Goal: Task Accomplishment & Management: Complete application form

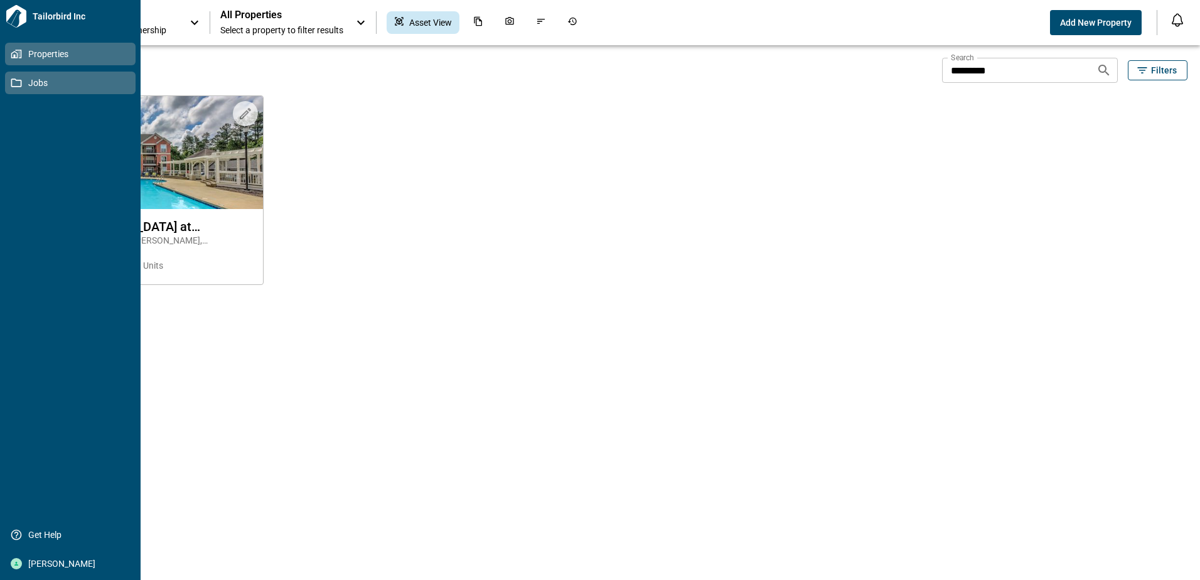
click at [21, 78] on icon at bounding box center [16, 82] width 11 height 11
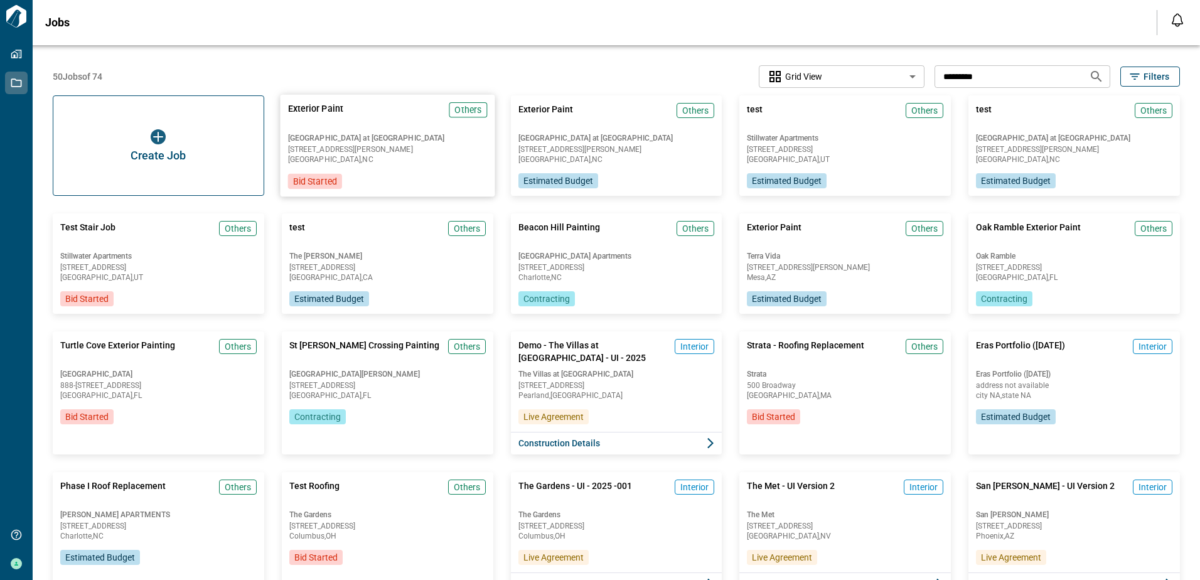
click at [365, 146] on span "[STREET_ADDRESS][PERSON_NAME]" at bounding box center [386, 150] width 199 height 8
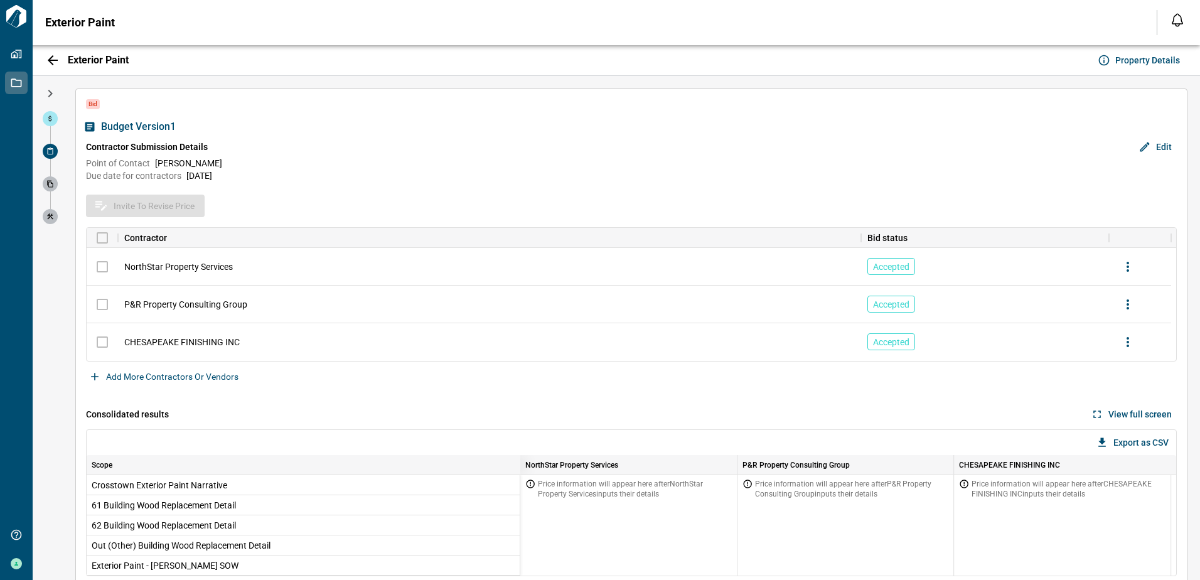
click at [53, 91] on icon "button" at bounding box center [50, 93] width 15 height 15
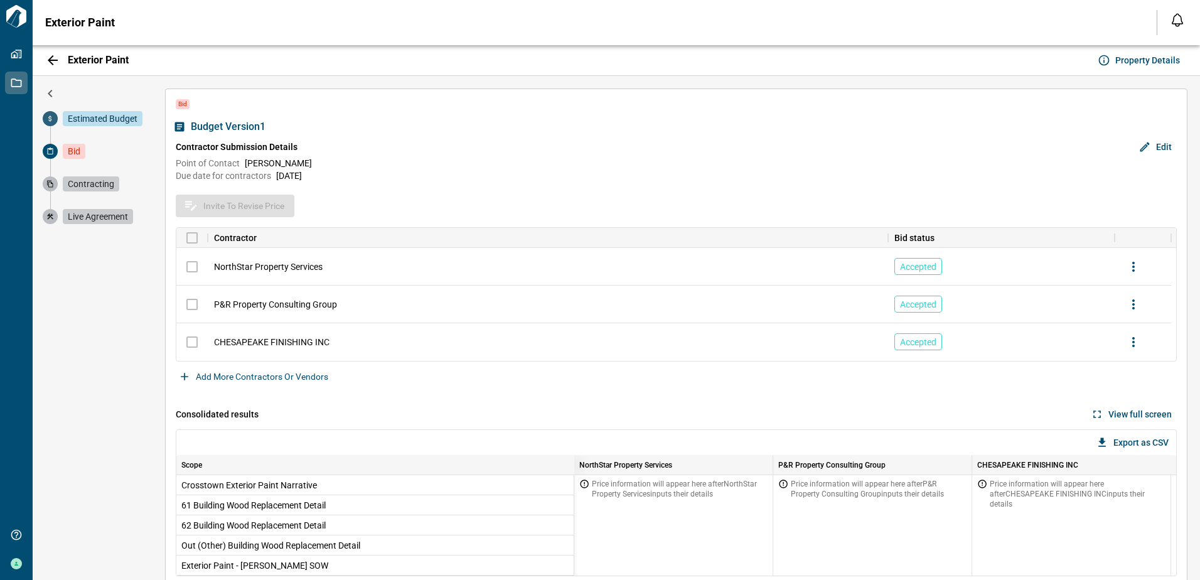
click at [49, 117] on icon at bounding box center [49, 119] width 3 height 6
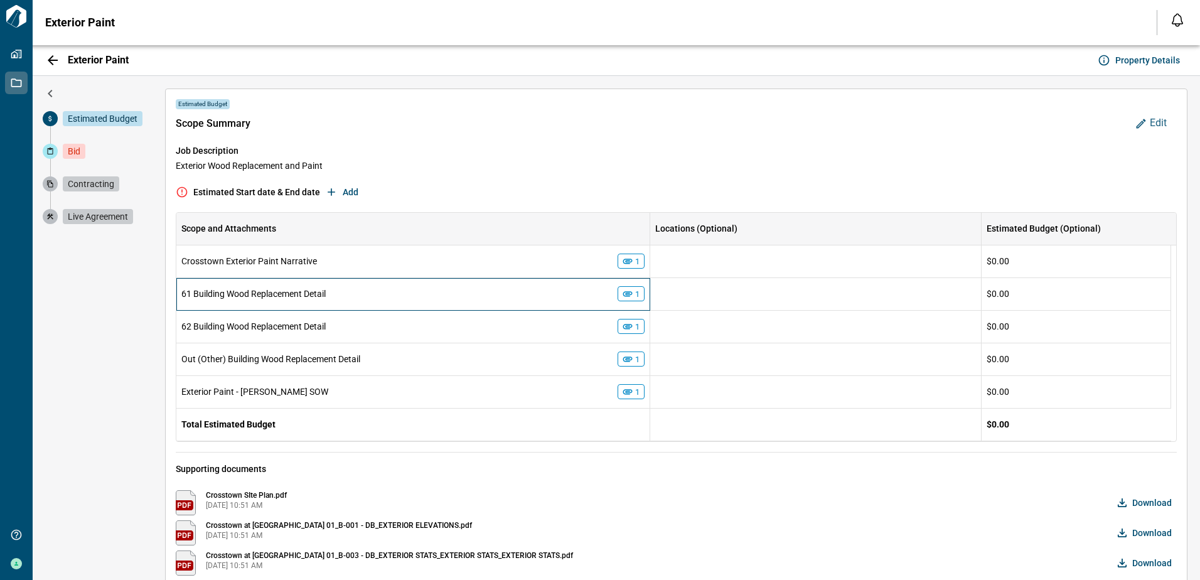
click at [628, 296] on icon at bounding box center [627, 293] width 9 height 5
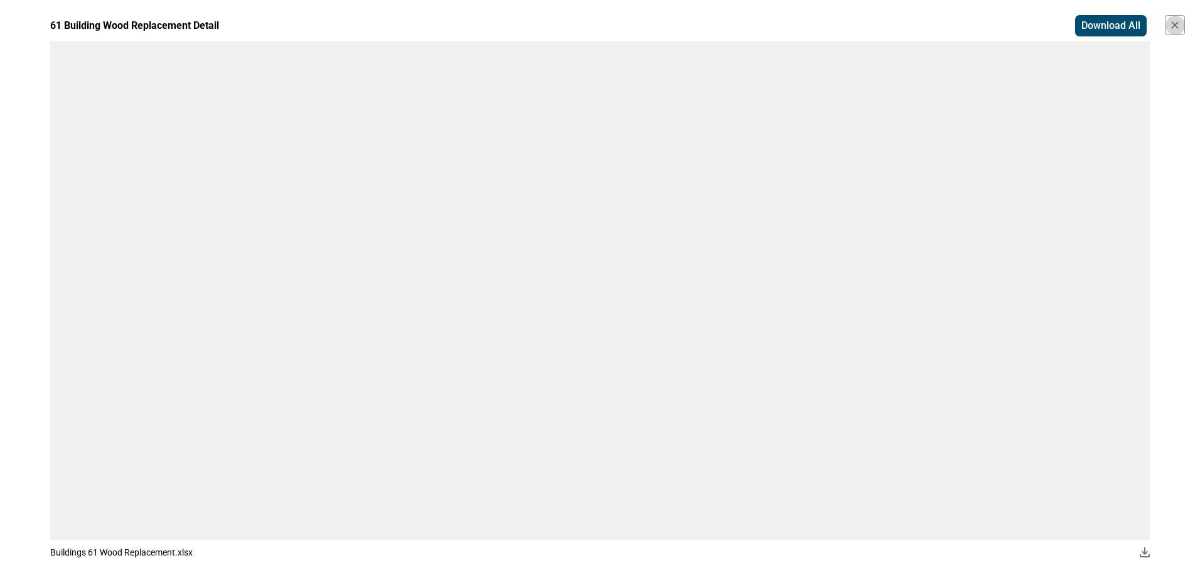
click at [1181, 23] on button "button" at bounding box center [1175, 25] width 20 height 20
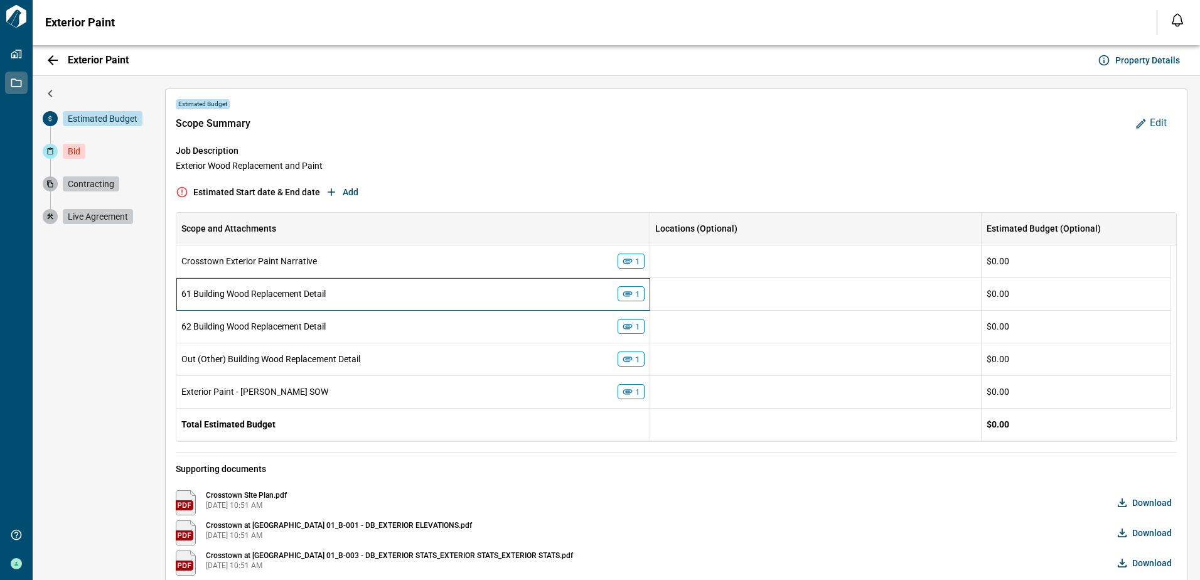
click at [207, 292] on span "61 Building Wood Replacement Detail" at bounding box center [253, 294] width 144 height 10
click at [628, 292] on icon at bounding box center [627, 293] width 9 height 5
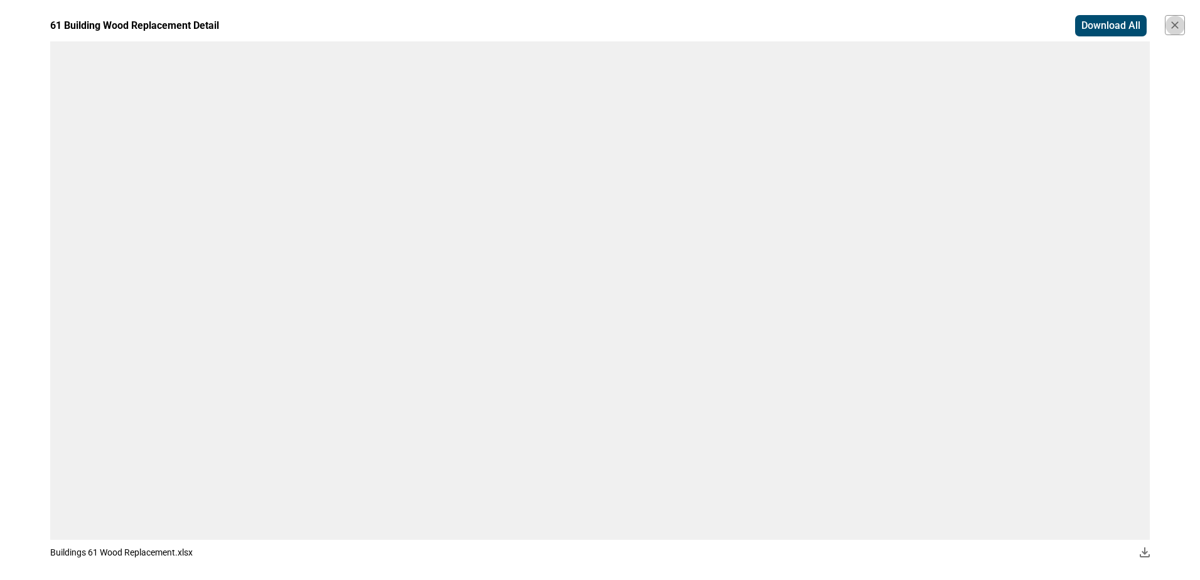
click at [1172, 20] on icon "button" at bounding box center [1175, 25] width 13 height 13
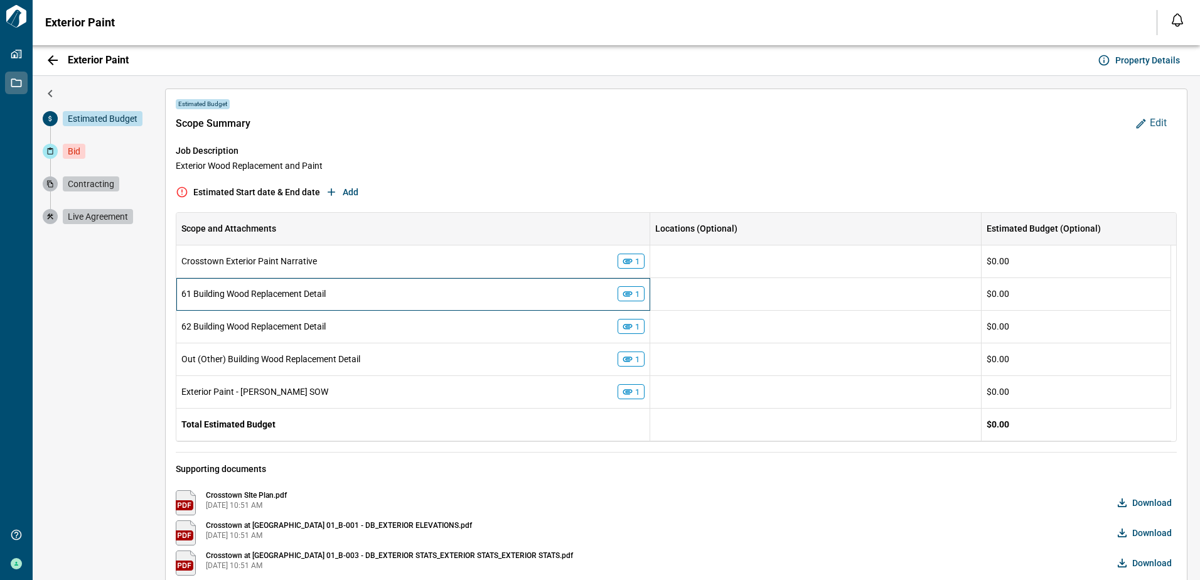
click at [232, 296] on span "61 Building Wood Replacement Detail" at bounding box center [253, 294] width 144 height 10
click at [628, 297] on icon at bounding box center [627, 293] width 11 height 11
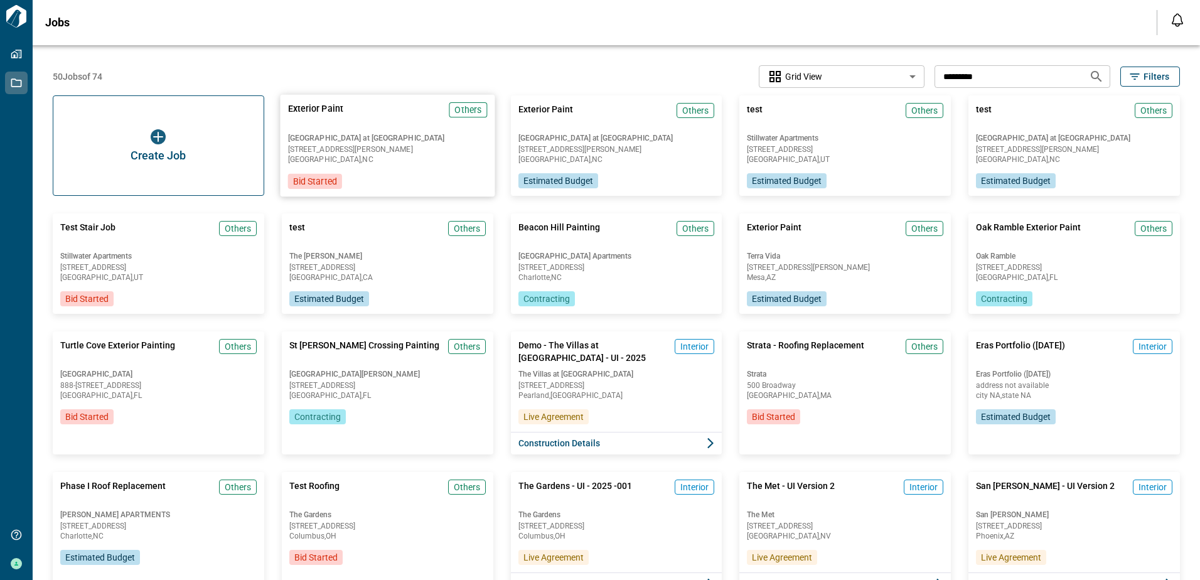
click at [376, 131] on div "Exterior Paint Others Crosstown at Chapel Hill 6123 Farrington Rd, Chapel Hill,…" at bounding box center [387, 146] width 215 height 102
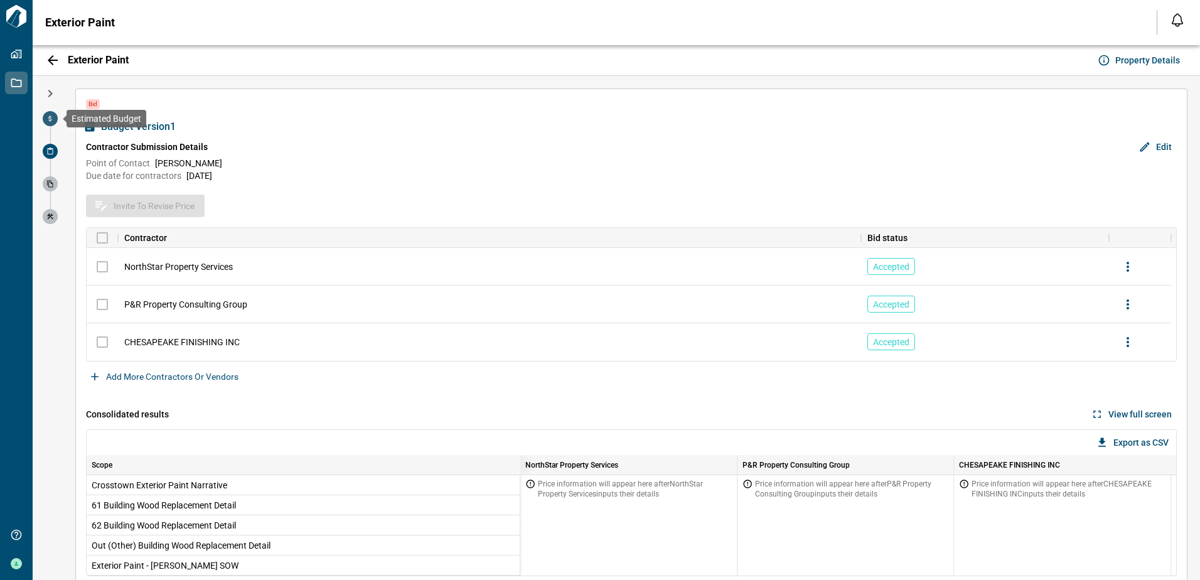
click at [53, 121] on icon at bounding box center [50, 119] width 8 height 8
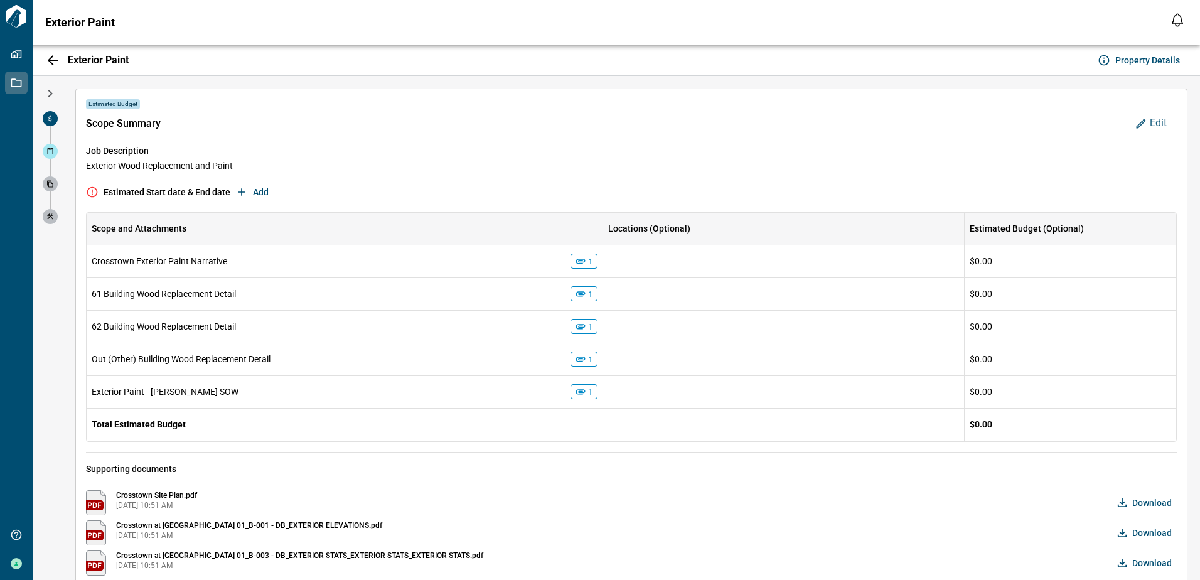
click at [52, 89] on icon "button" at bounding box center [50, 93] width 15 height 15
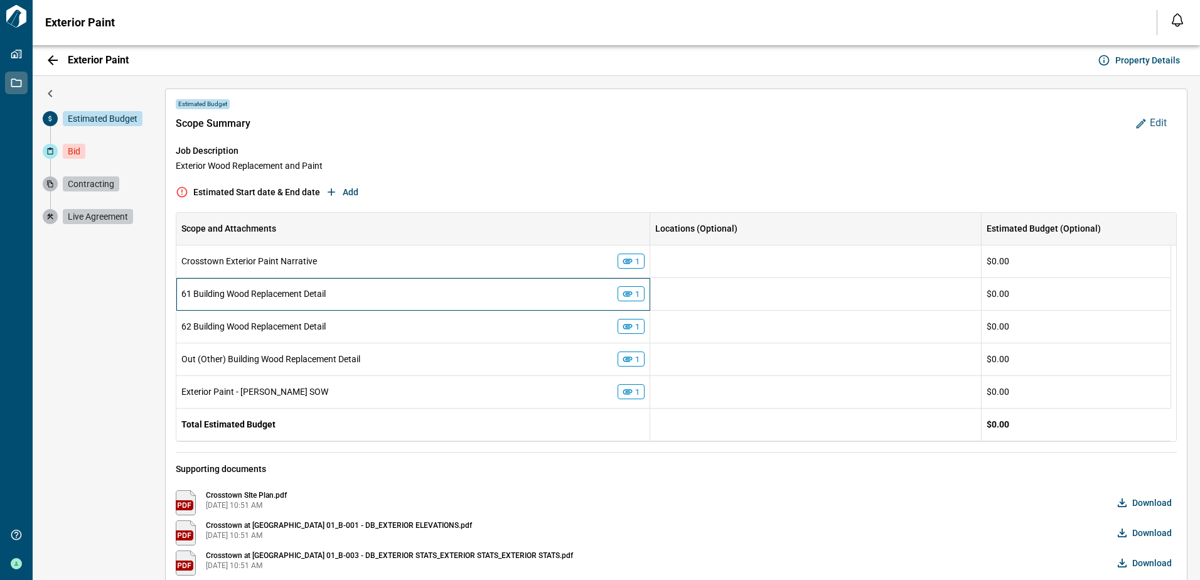
click at [630, 293] on icon at bounding box center [627, 293] width 9 height 5
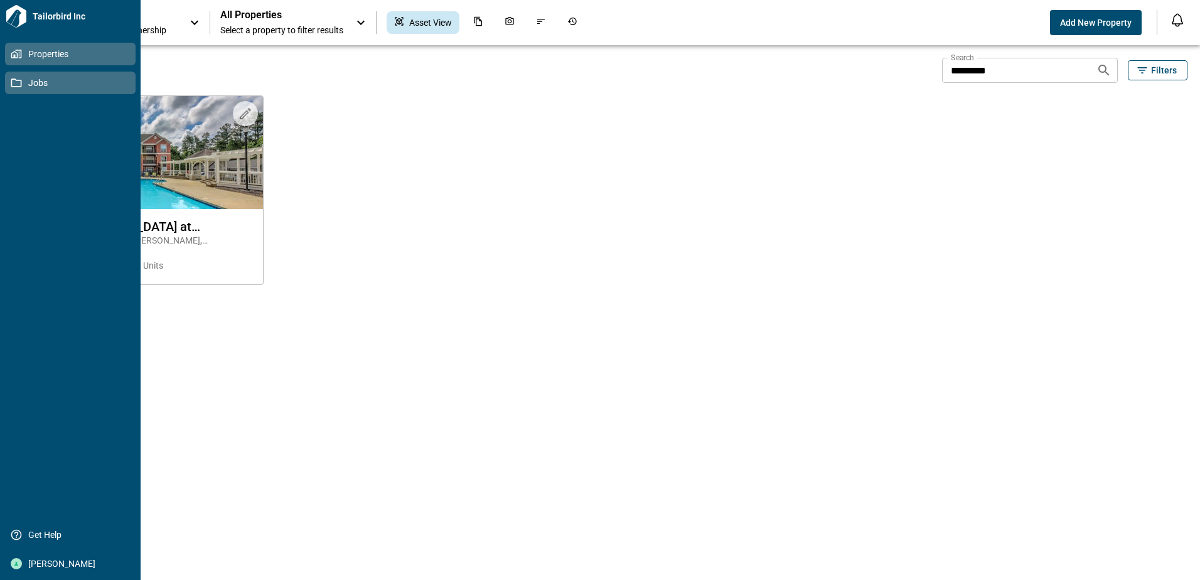
click at [44, 75] on link "Jobs" at bounding box center [70, 83] width 131 height 23
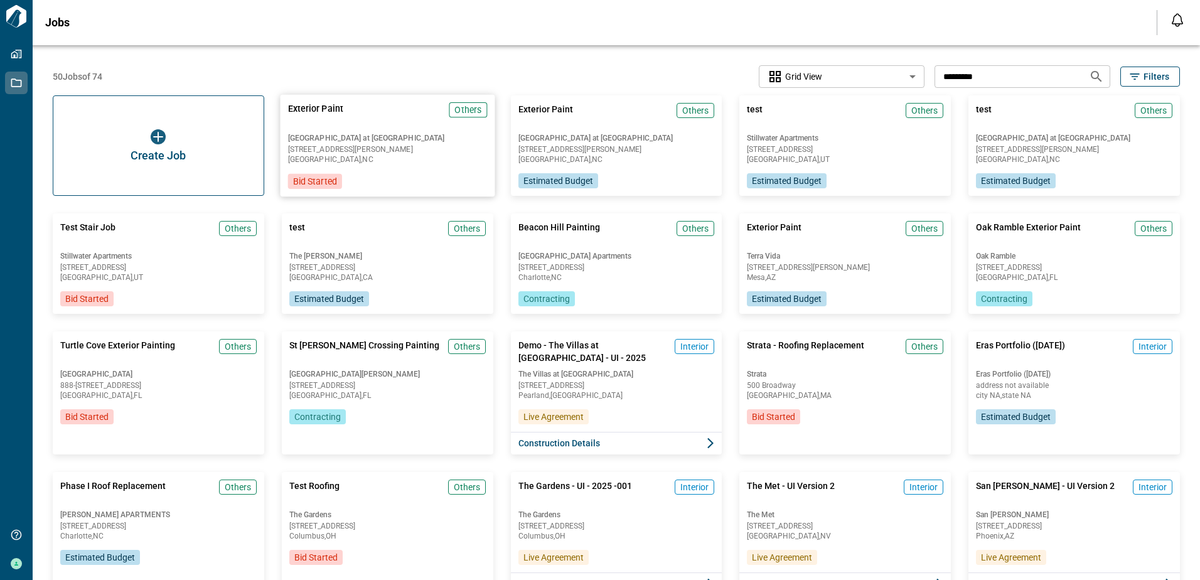
click at [362, 137] on span "[GEOGRAPHIC_DATA] at [GEOGRAPHIC_DATA]" at bounding box center [386, 138] width 199 height 10
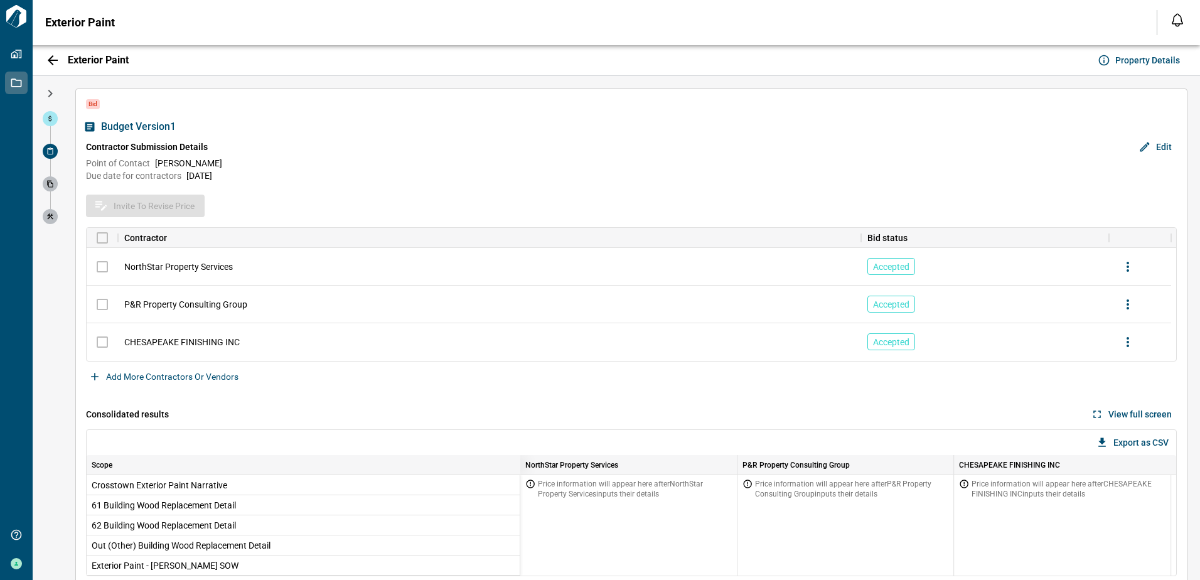
click at [51, 95] on icon "button" at bounding box center [50, 93] width 15 height 15
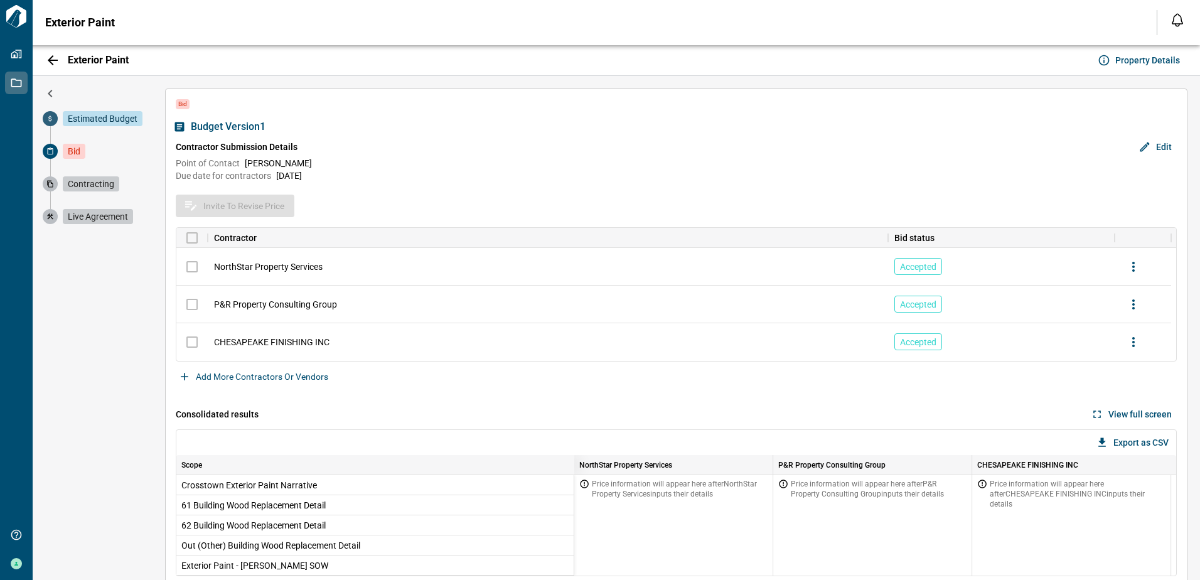
click at [92, 118] on span "Estimated Budget" at bounding box center [103, 118] width 80 height 15
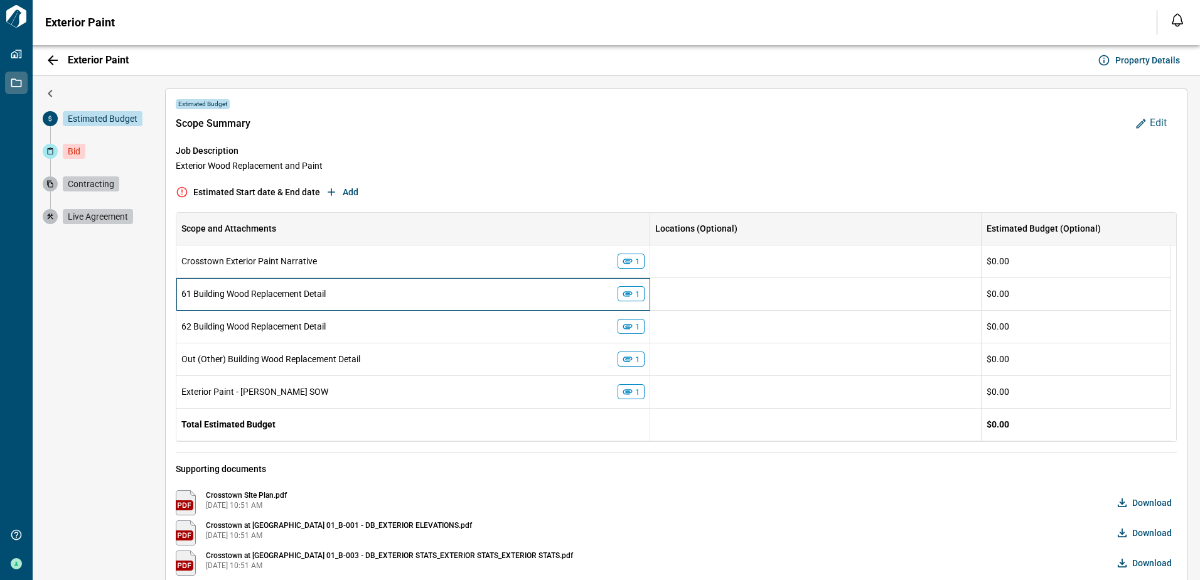
click at [626, 289] on icon at bounding box center [627, 293] width 11 height 11
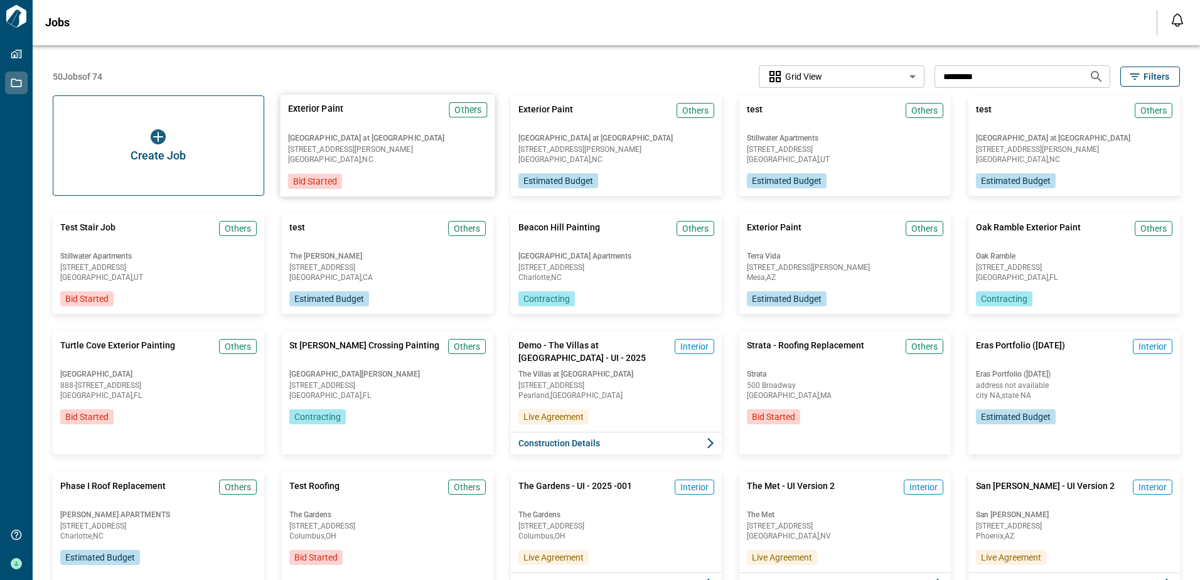
click at [338, 137] on span "[GEOGRAPHIC_DATA] at [GEOGRAPHIC_DATA]" at bounding box center [386, 138] width 199 height 10
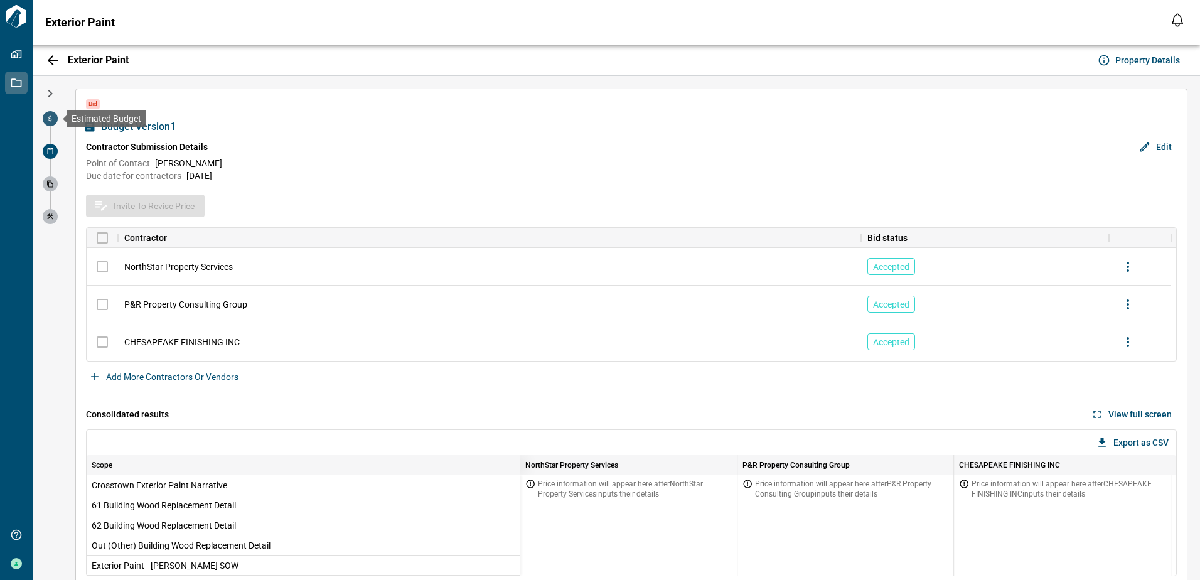
click at [48, 119] on icon at bounding box center [50, 119] width 8 height 8
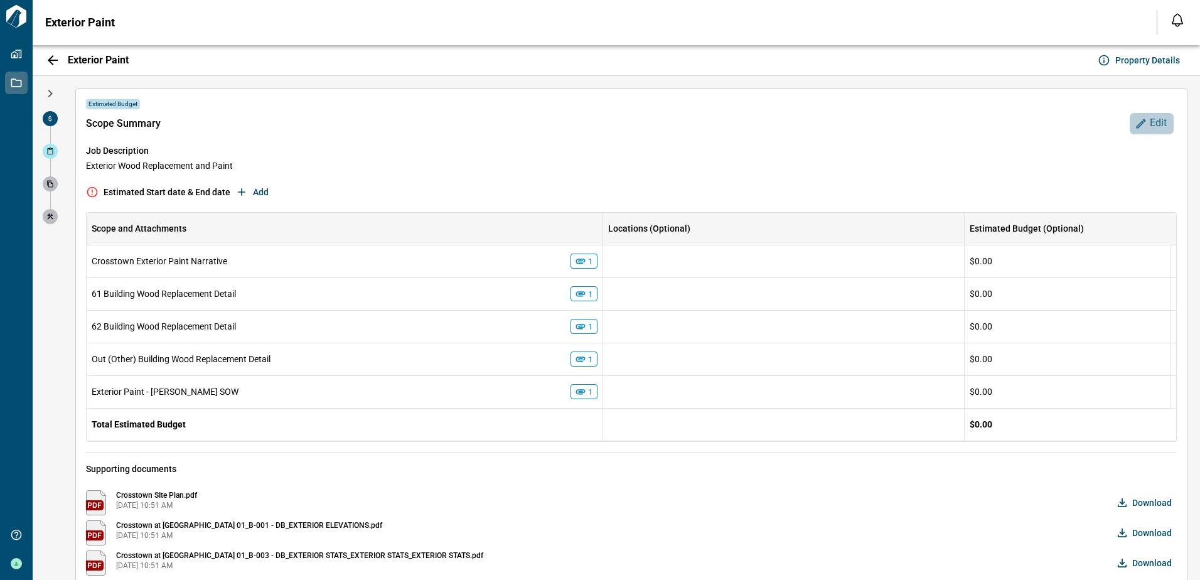
click at [1162, 122] on button "Edit" at bounding box center [1152, 123] width 44 height 21
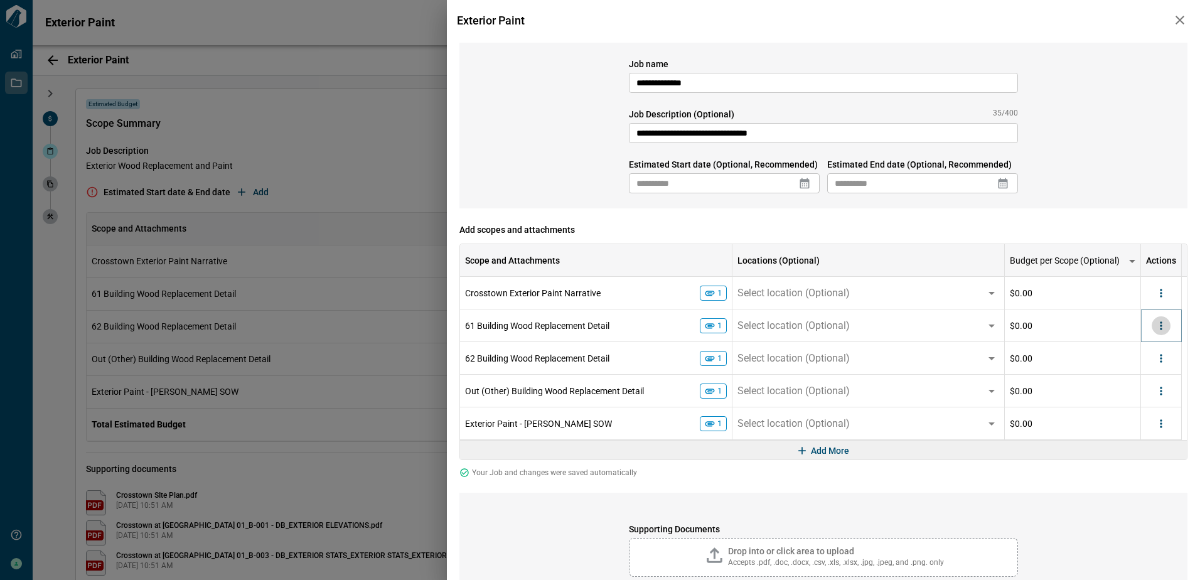
click at [1165, 323] on icon "more" at bounding box center [1161, 325] width 13 height 13
click at [1142, 370] on li "Delete" at bounding box center [1135, 374] width 70 height 23
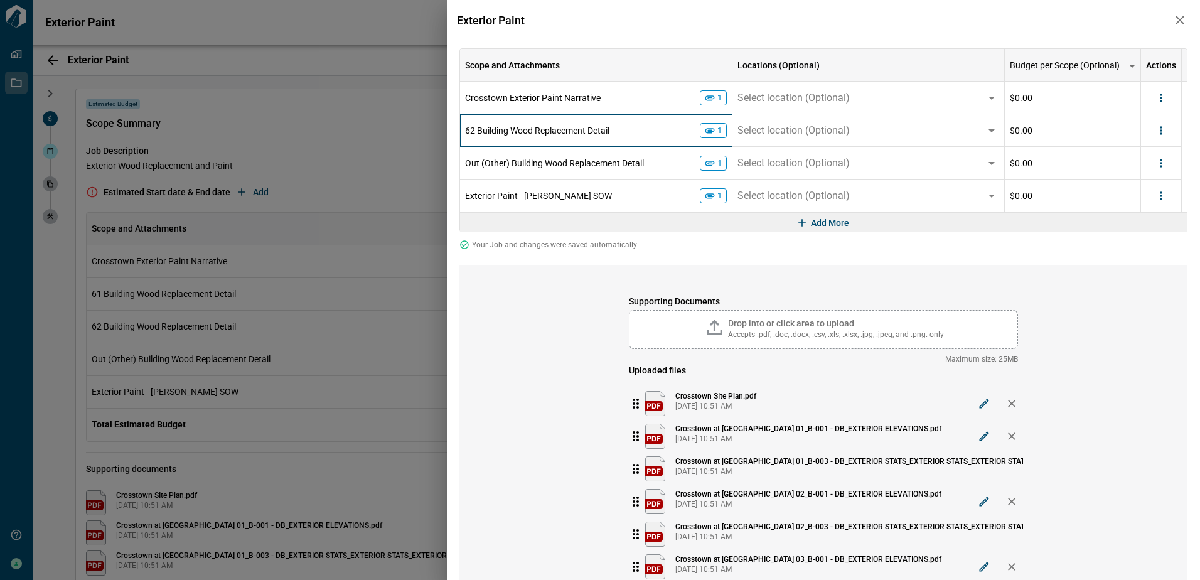
scroll to position [45, 0]
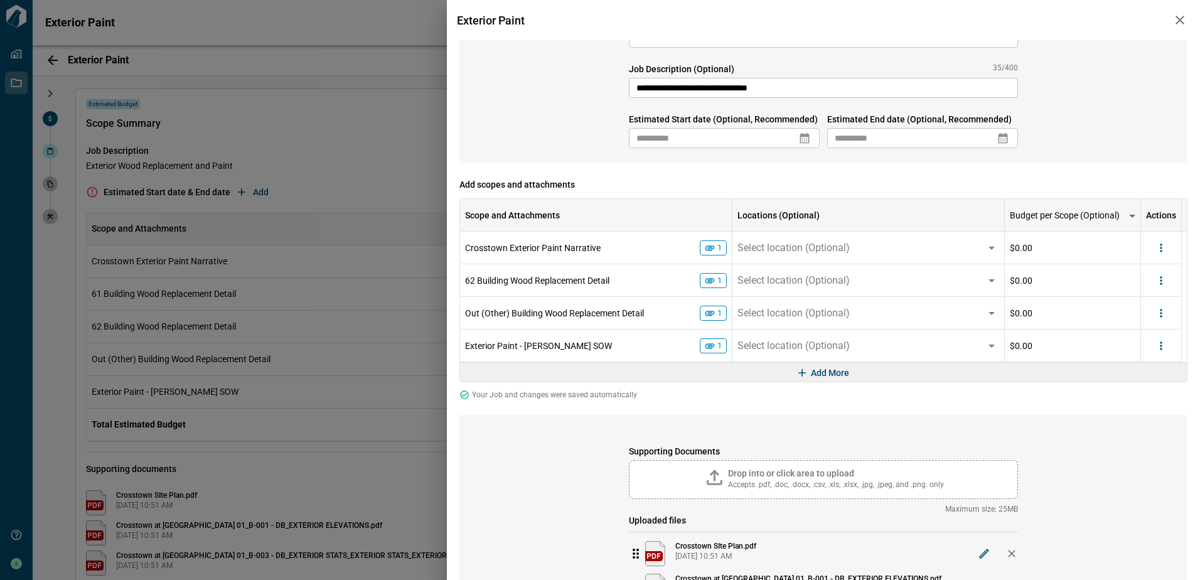
click at [1178, 14] on icon "button" at bounding box center [1179, 20] width 15 height 15
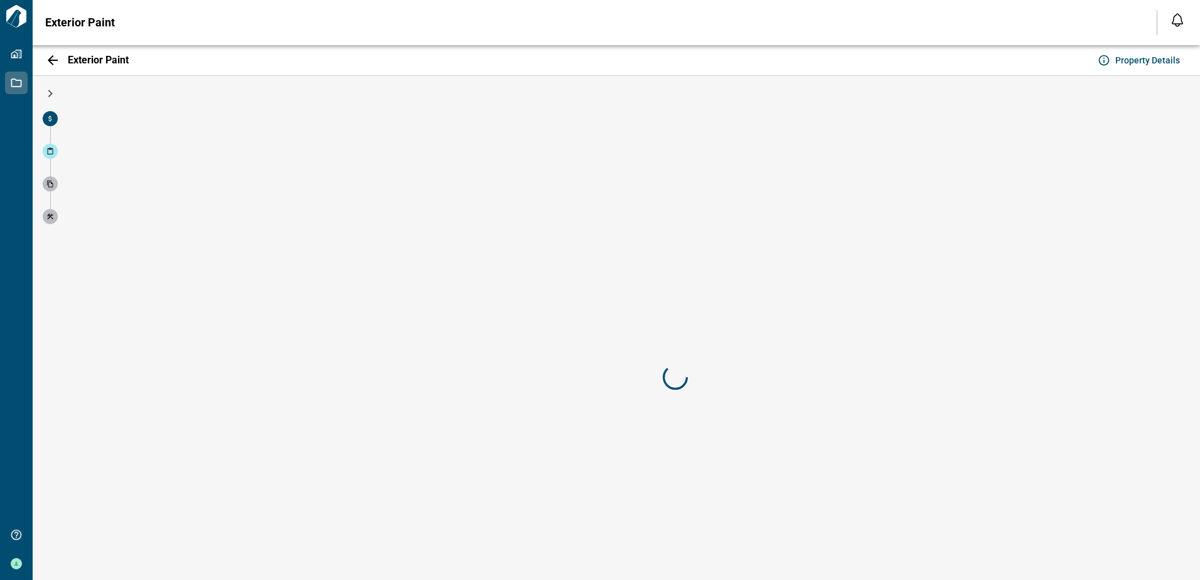
scroll to position [0, 0]
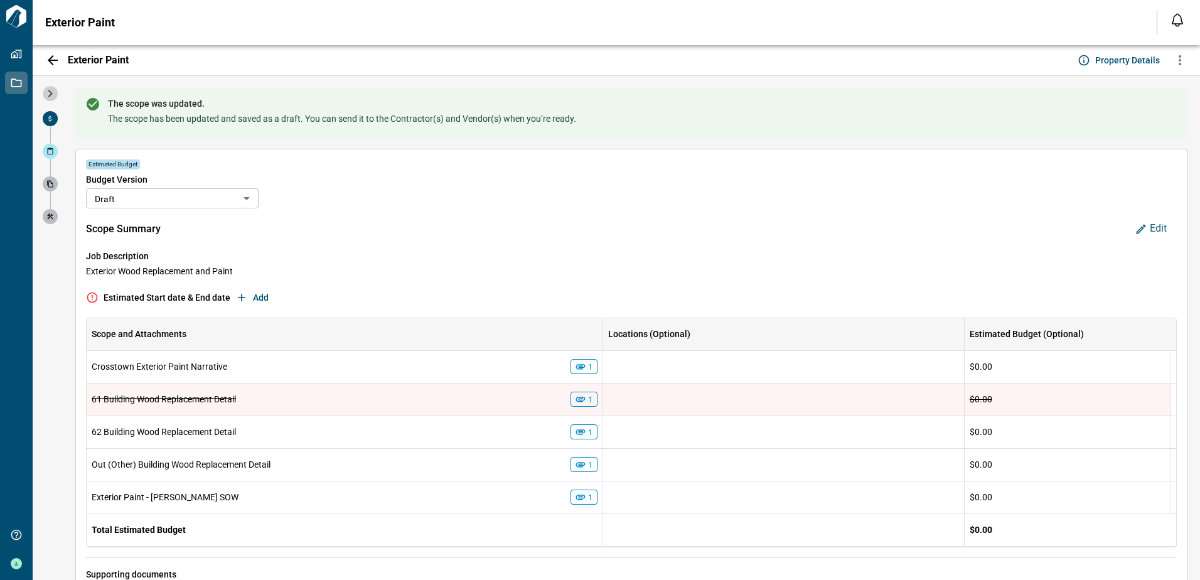
click at [51, 90] on icon "button" at bounding box center [50, 93] width 15 height 15
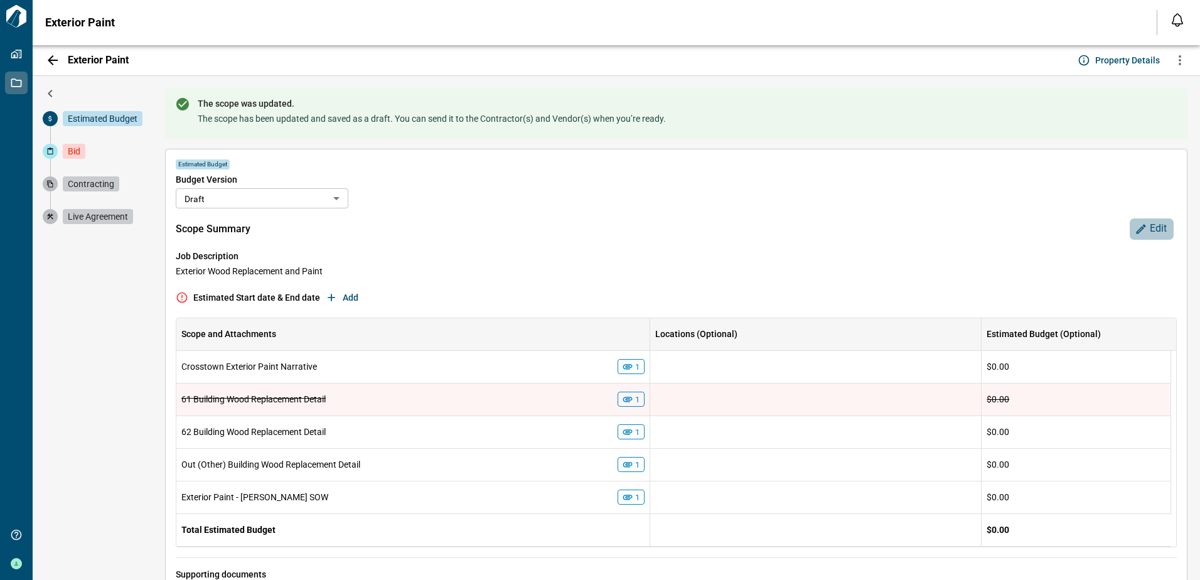
click at [1150, 227] on span "Edit" at bounding box center [1158, 228] width 17 height 13
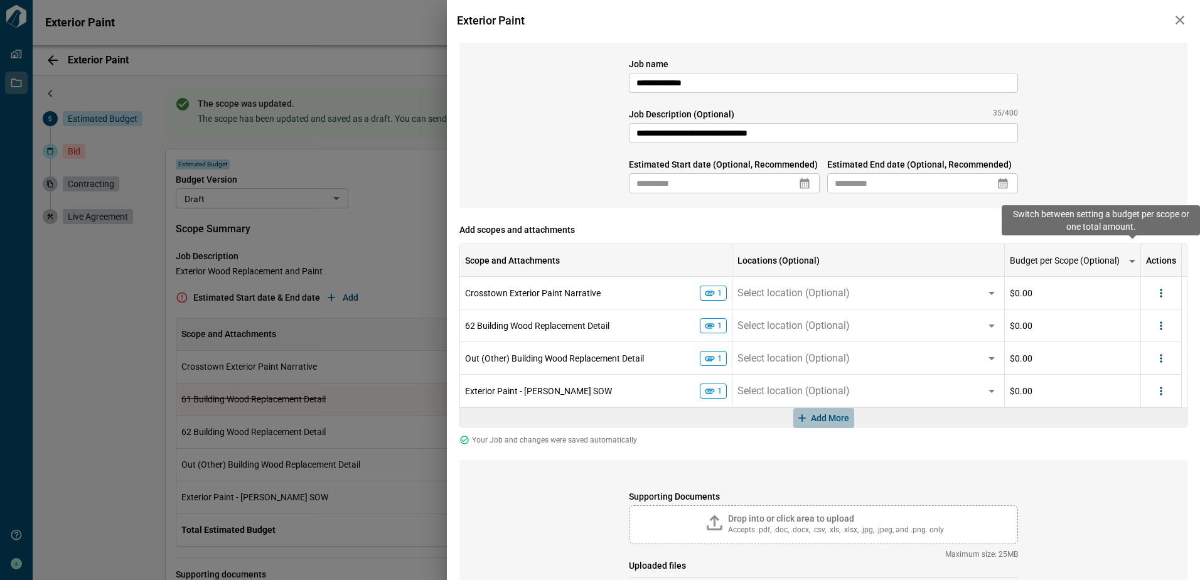
click at [822, 419] on span "Add More" at bounding box center [830, 418] width 38 height 13
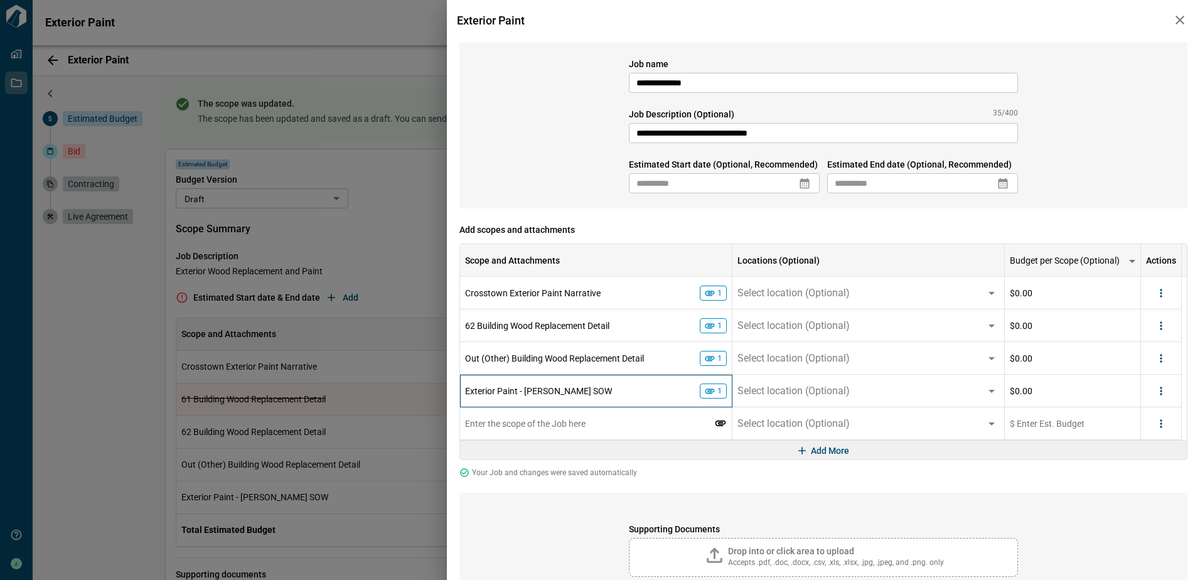
click at [476, 396] on div "Exterior Paint - Sherwin Williams SOW" at bounding box center [582, 391] width 235 height 13
click at [474, 386] on span "Exterior Paint - Sherwin Williams SOW" at bounding box center [538, 391] width 147 height 10
click at [465, 386] on span "Exterior Paint - Sherwin Williams SOW" at bounding box center [538, 391] width 147 height 10
drag, startPoint x: 712, startPoint y: 324, endPoint x: 670, endPoint y: 324, distance: 42.7
click at [670, 324] on div "62 Building Wood Replacement Detail" at bounding box center [582, 325] width 235 height 13
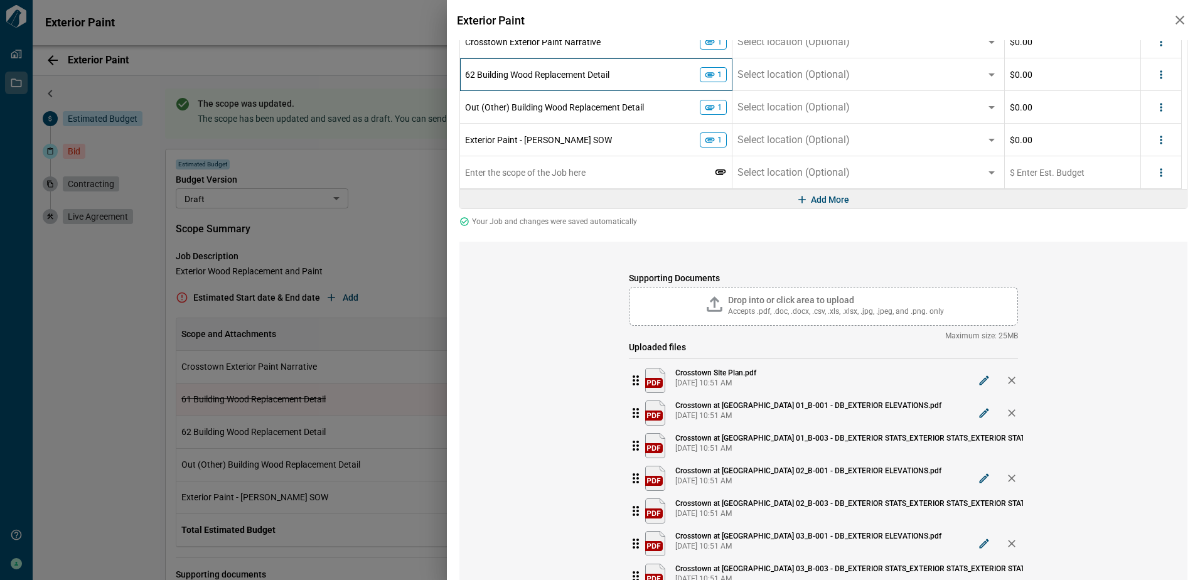
scroll to position [63, 0]
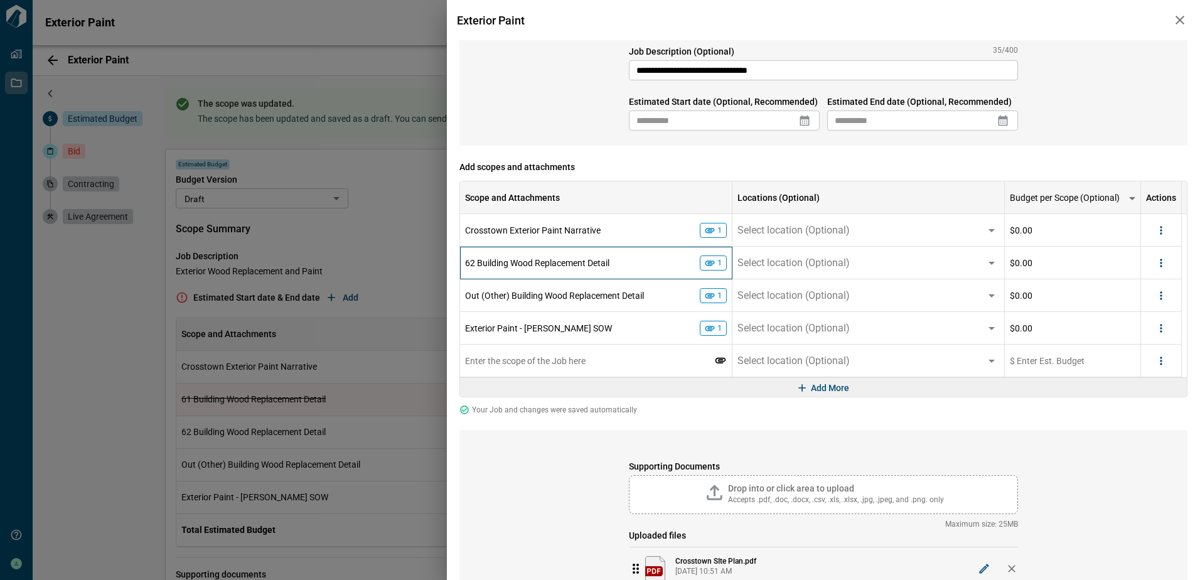
click at [707, 262] on icon at bounding box center [709, 262] width 11 height 11
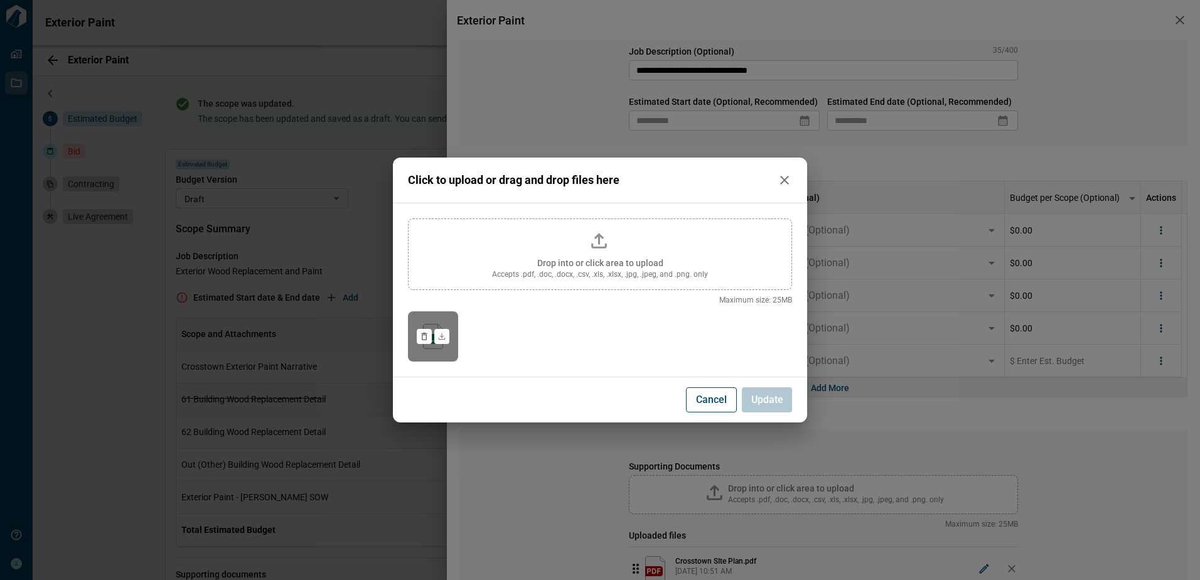
click at [422, 336] on icon at bounding box center [424, 337] width 6 height 8
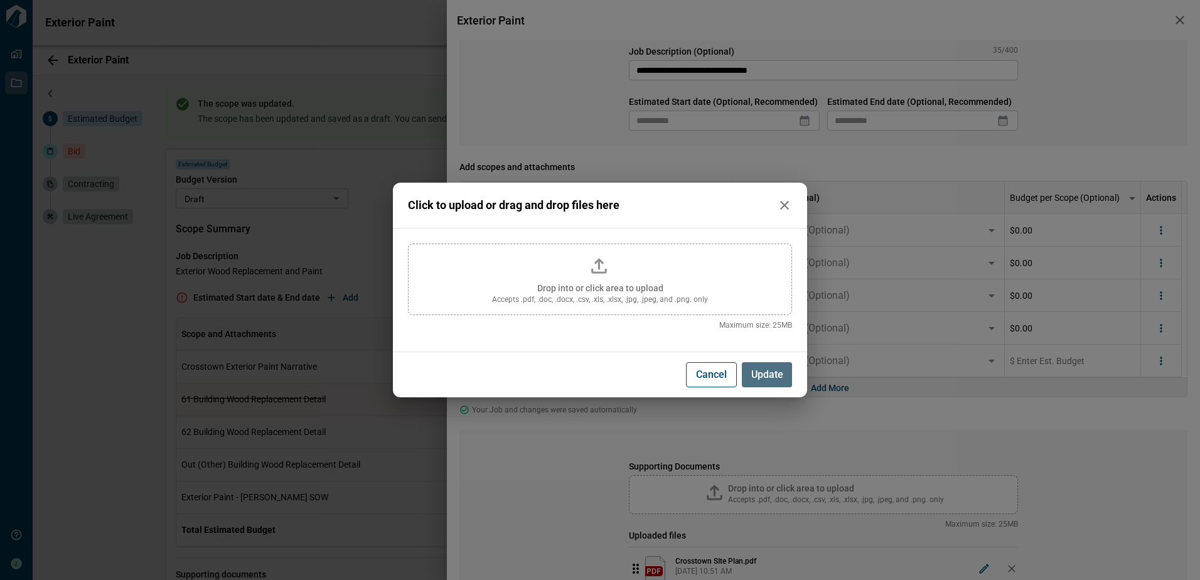
click at [769, 371] on span "Update" at bounding box center [767, 374] width 32 height 13
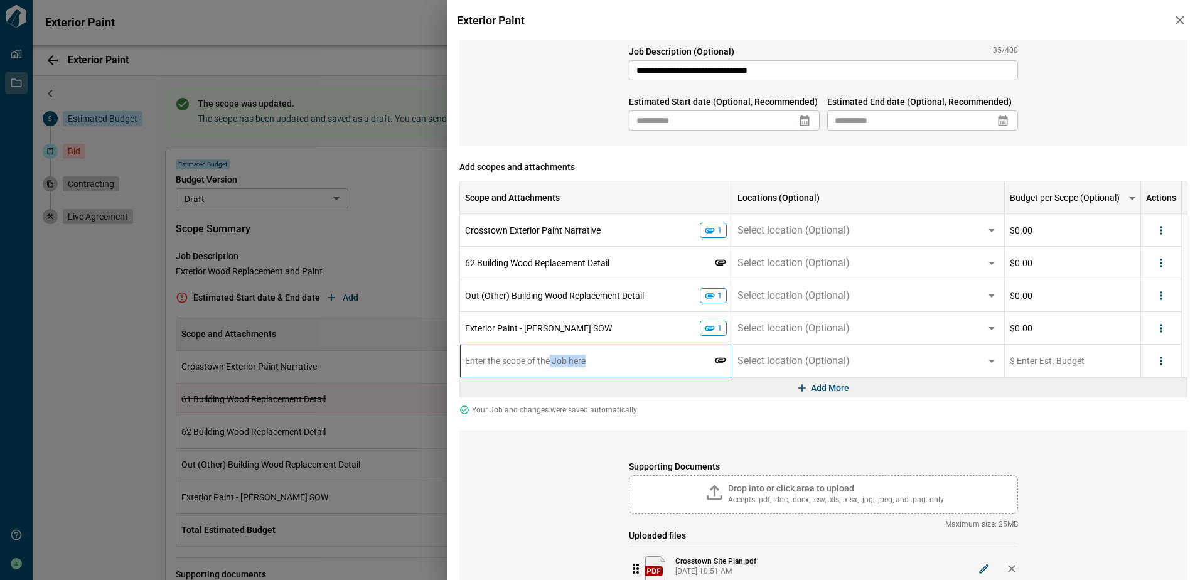
drag, startPoint x: 549, startPoint y: 366, endPoint x: 601, endPoint y: 368, distance: 51.5
click at [601, 368] on div "Enter the scope of the Job here" at bounding box center [596, 361] width 272 height 33
drag, startPoint x: 601, startPoint y: 368, endPoint x: 719, endPoint y: 296, distance: 138.5
drag, startPoint x: 719, startPoint y: 296, endPoint x: 707, endPoint y: 292, distance: 13.1
click at [707, 292] on icon at bounding box center [709, 295] width 11 height 11
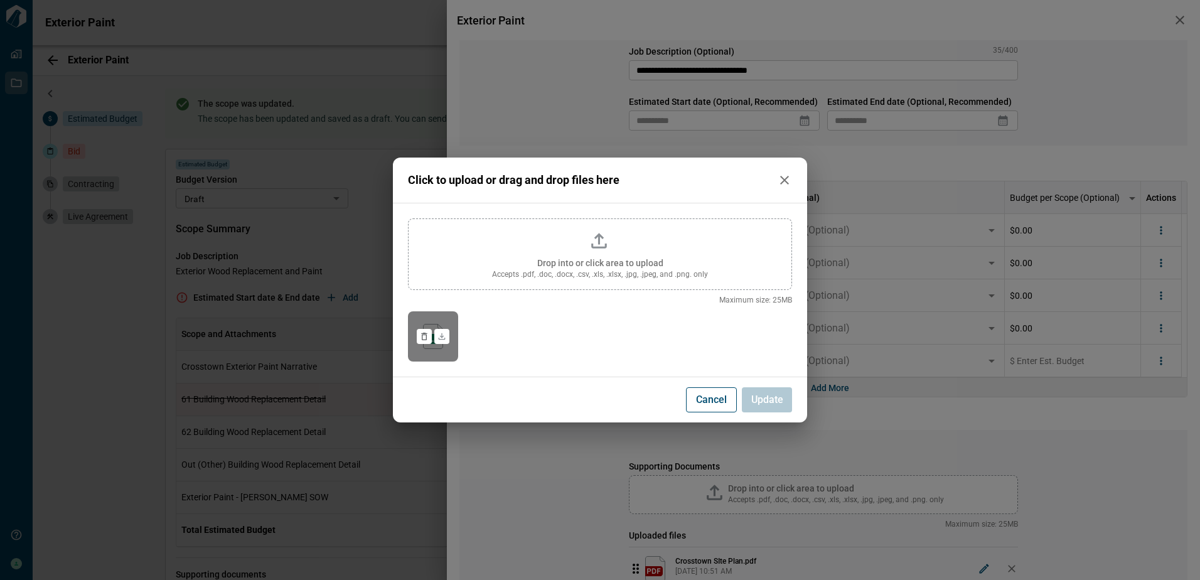
click at [424, 337] on icon at bounding box center [424, 336] width 10 height 10
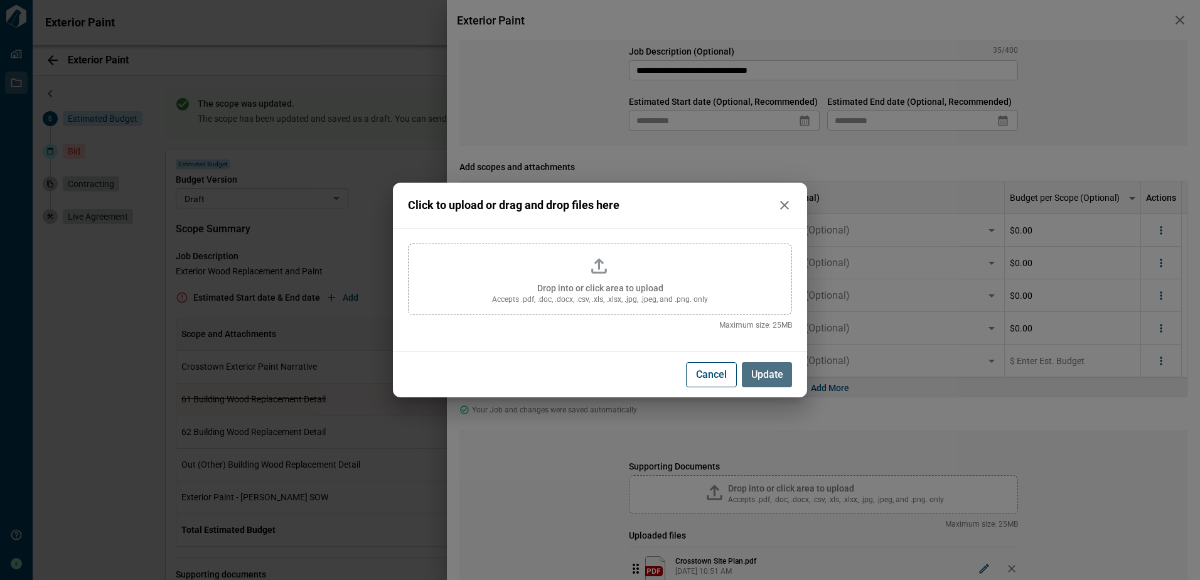
click at [776, 371] on span "Update" at bounding box center [767, 374] width 32 height 13
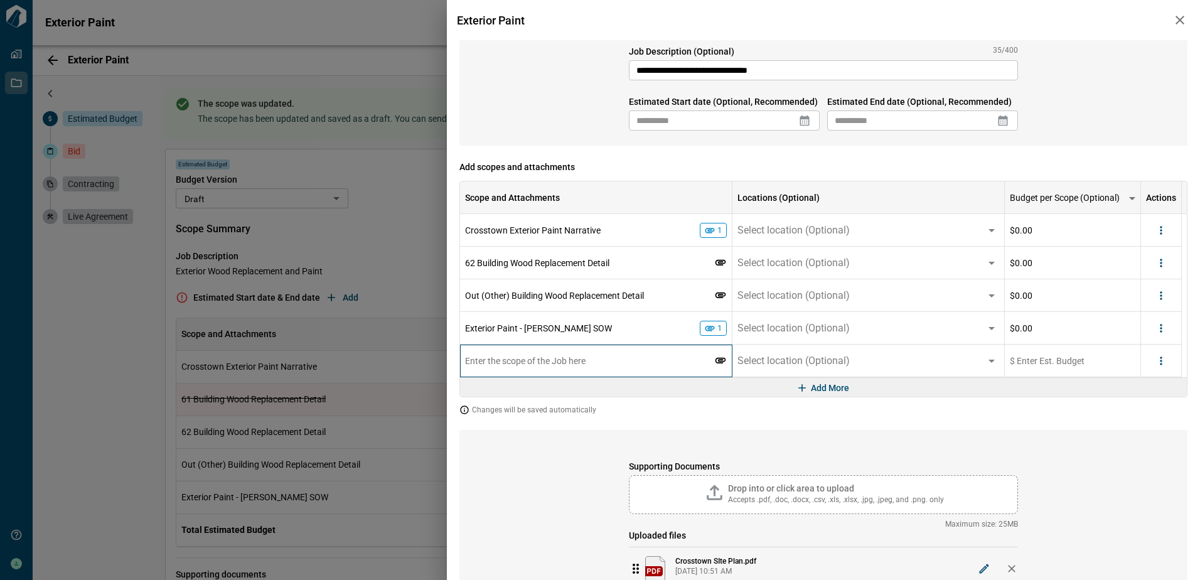
click at [515, 365] on span "Enter the scope of the Job here" at bounding box center [525, 361] width 121 height 10
type input "**********"
click at [630, 265] on div "62 Building Wood Replacement Detail" at bounding box center [589, 263] width 249 height 13
click at [631, 265] on div "62 Building Wood Replacement Detail" at bounding box center [589, 263] width 249 height 13
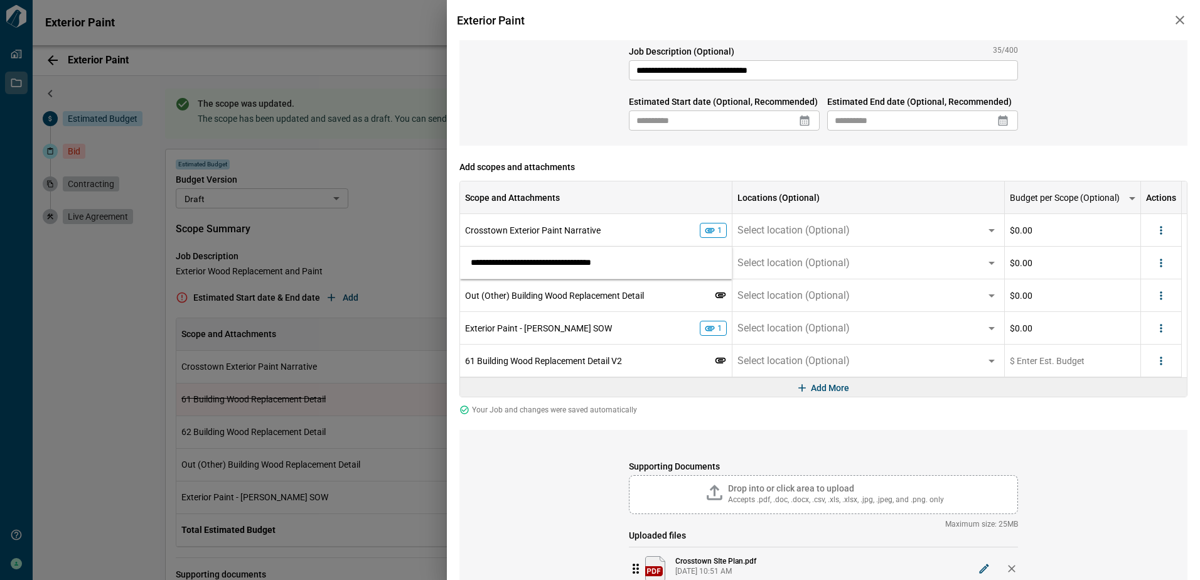
type input "**********"
click at [651, 294] on div "Out (Other) Building Wood Replacement Detail" at bounding box center [589, 295] width 249 height 13
type input "**********"
click at [678, 367] on div "61 Building Wood Replacement Detail V2" at bounding box center [589, 361] width 249 height 13
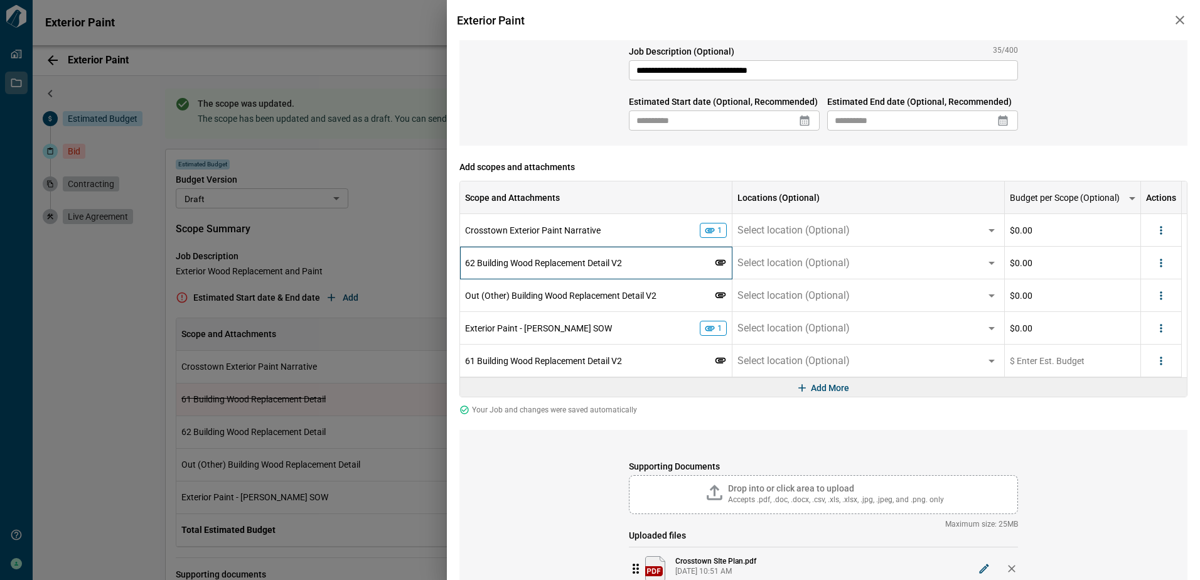
click at [724, 257] on icon at bounding box center [720, 262] width 13 height 13
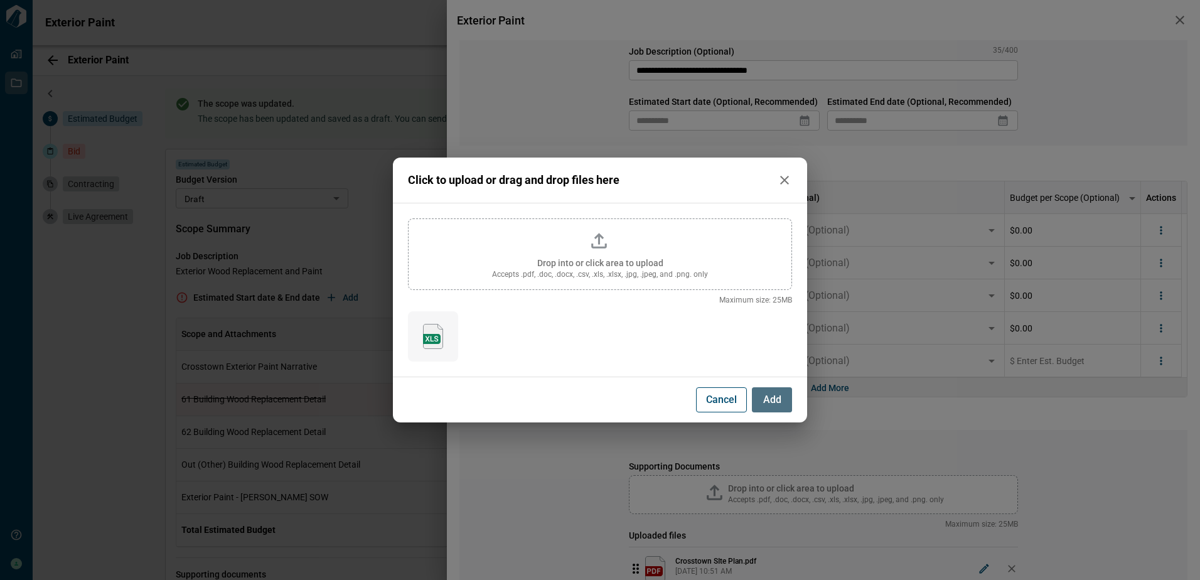
click at [776, 402] on span "Add" at bounding box center [772, 400] width 18 height 13
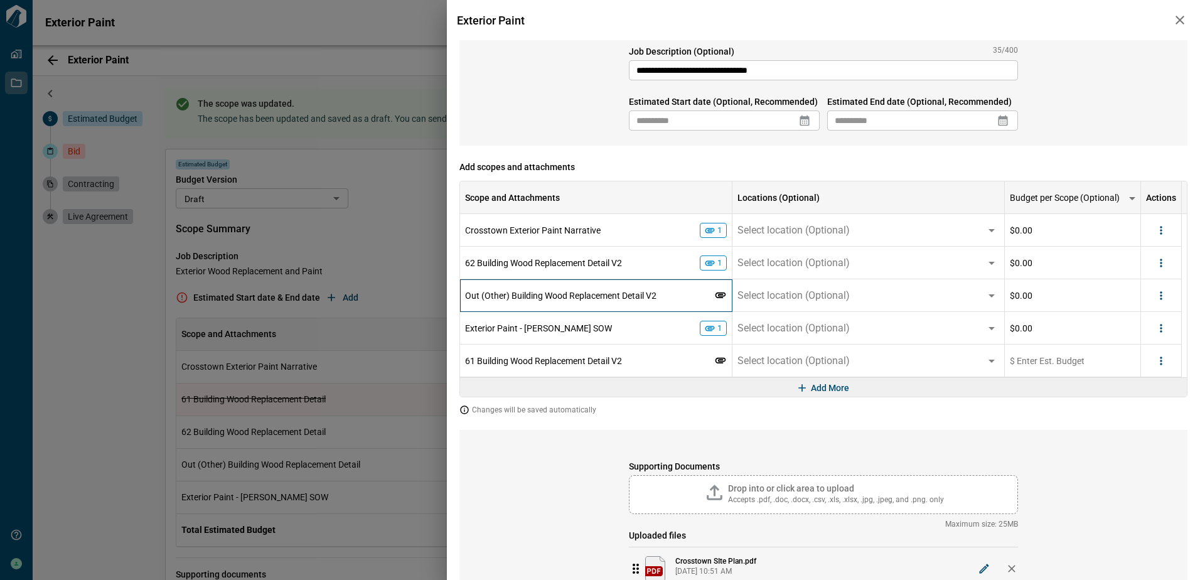
click at [721, 293] on icon at bounding box center [720, 295] width 11 height 6
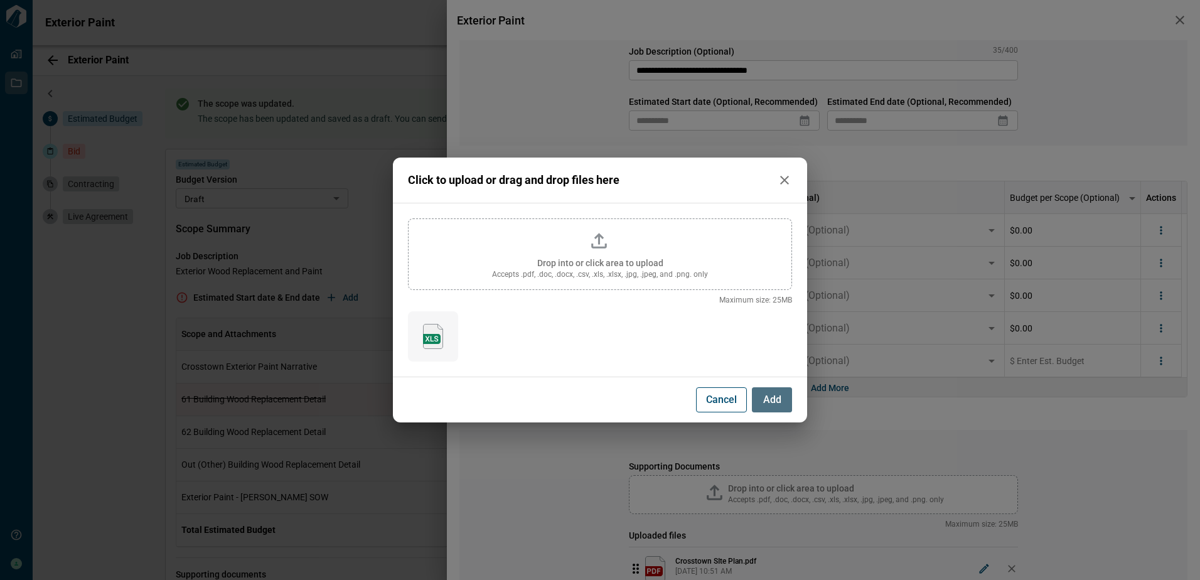
click at [768, 399] on span "Add" at bounding box center [772, 400] width 18 height 13
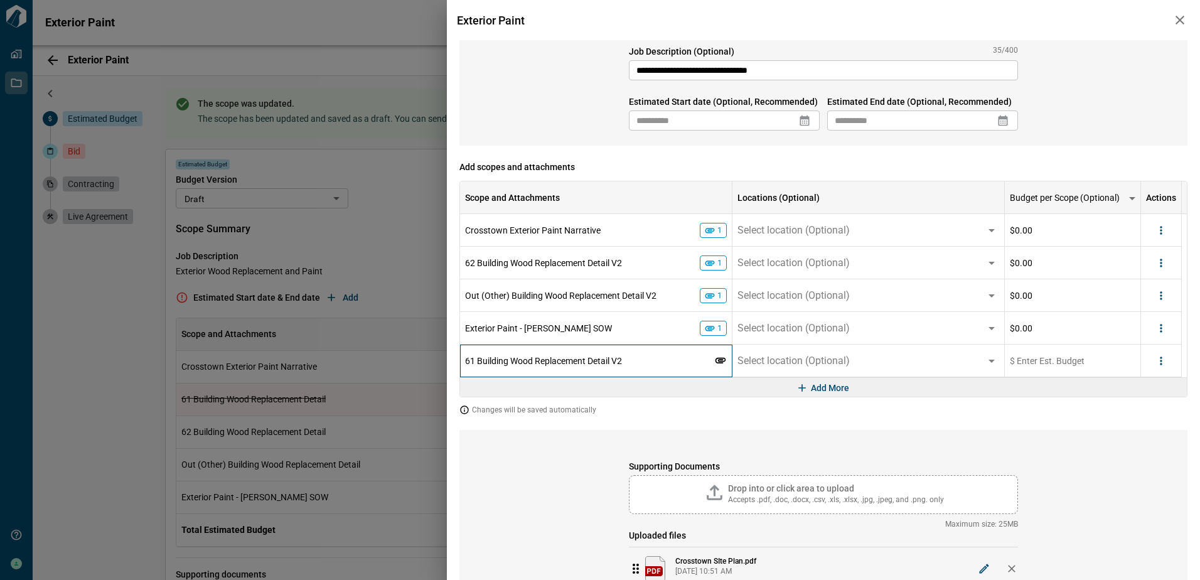
click at [722, 362] on icon at bounding box center [720, 360] width 11 height 6
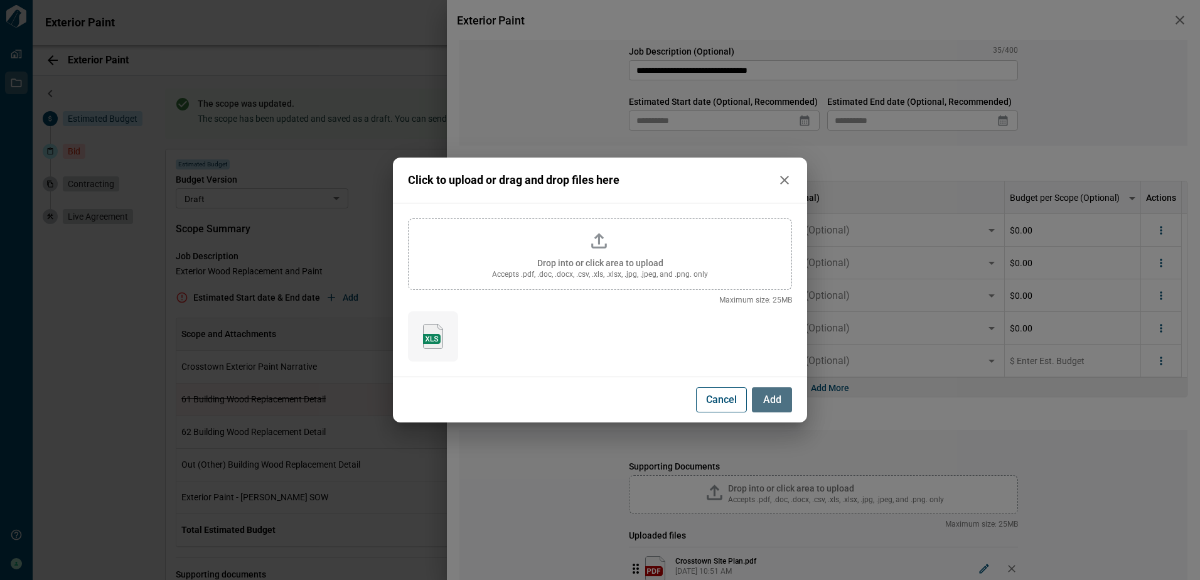
click at [775, 403] on span "Add" at bounding box center [772, 400] width 18 height 13
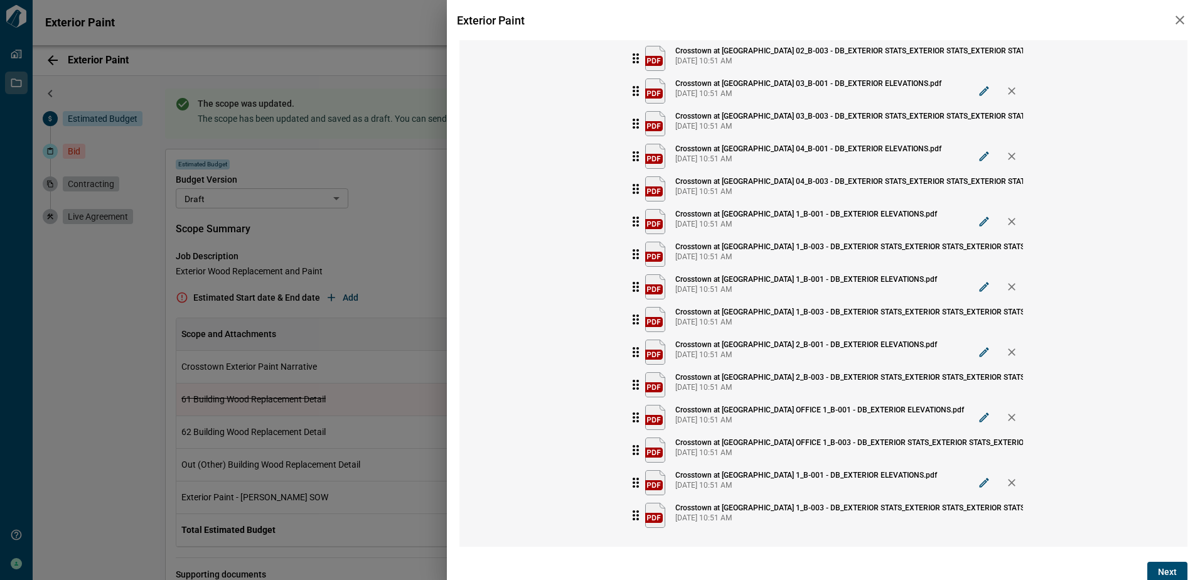
scroll to position [705, 0]
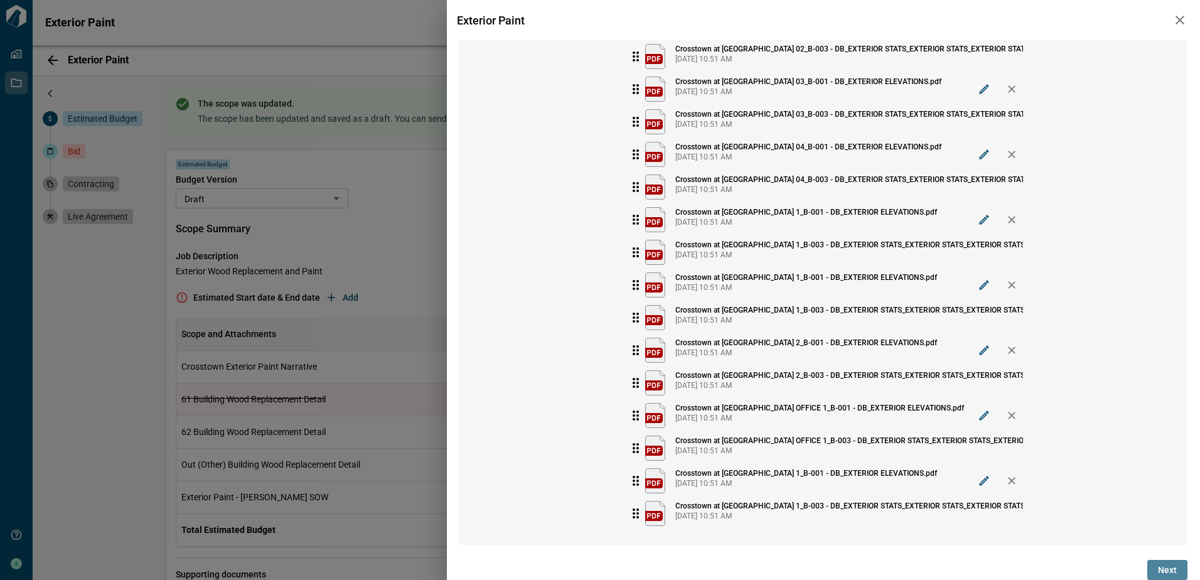
click at [1167, 569] on span "Next" at bounding box center [1167, 570] width 19 height 13
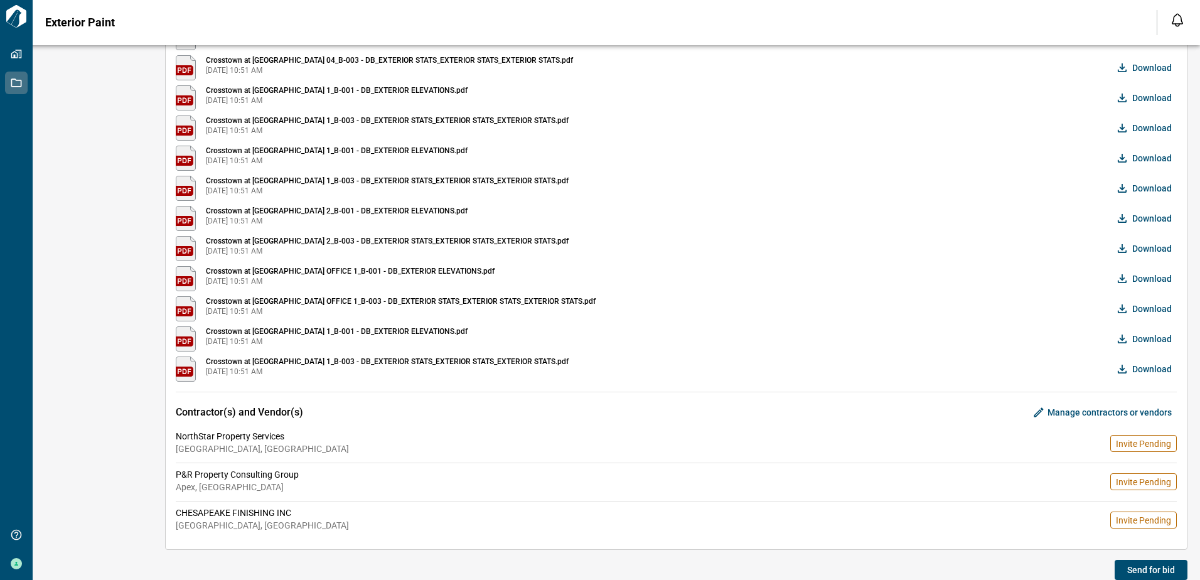
scroll to position [827, 0]
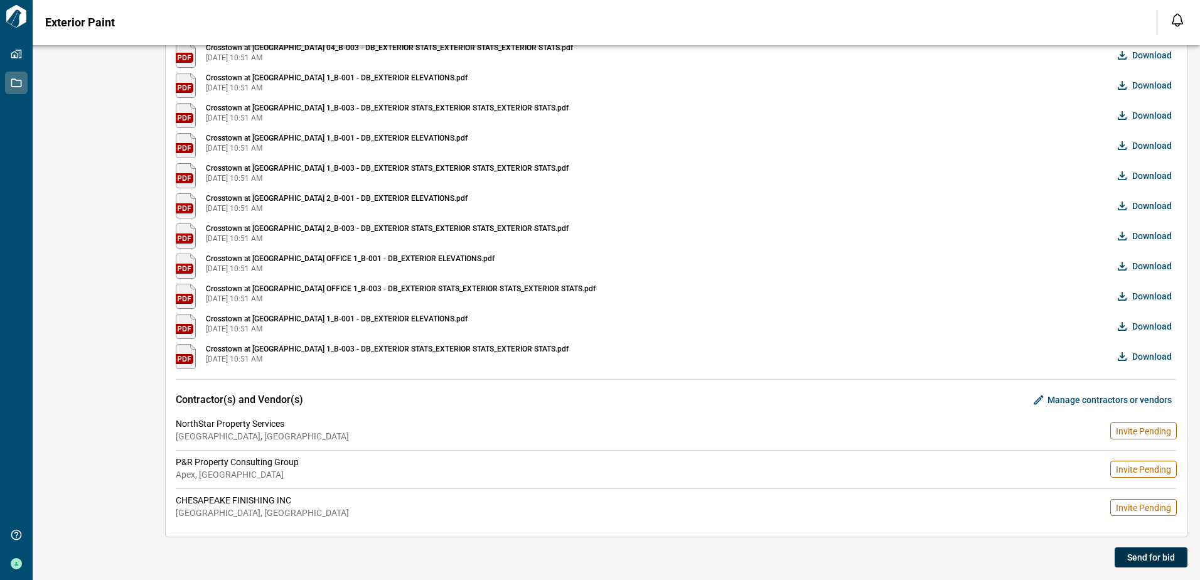
click at [1127, 556] on span "Send for bid" at bounding box center [1151, 557] width 48 height 13
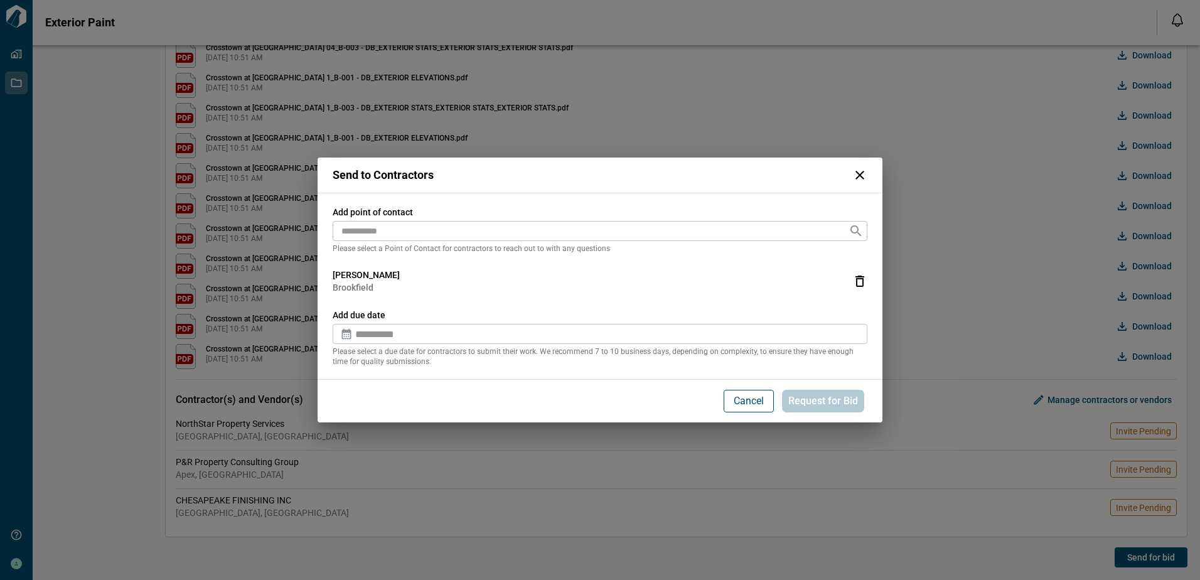
click at [480, 340] on input "text" at bounding box center [611, 333] width 512 height 25
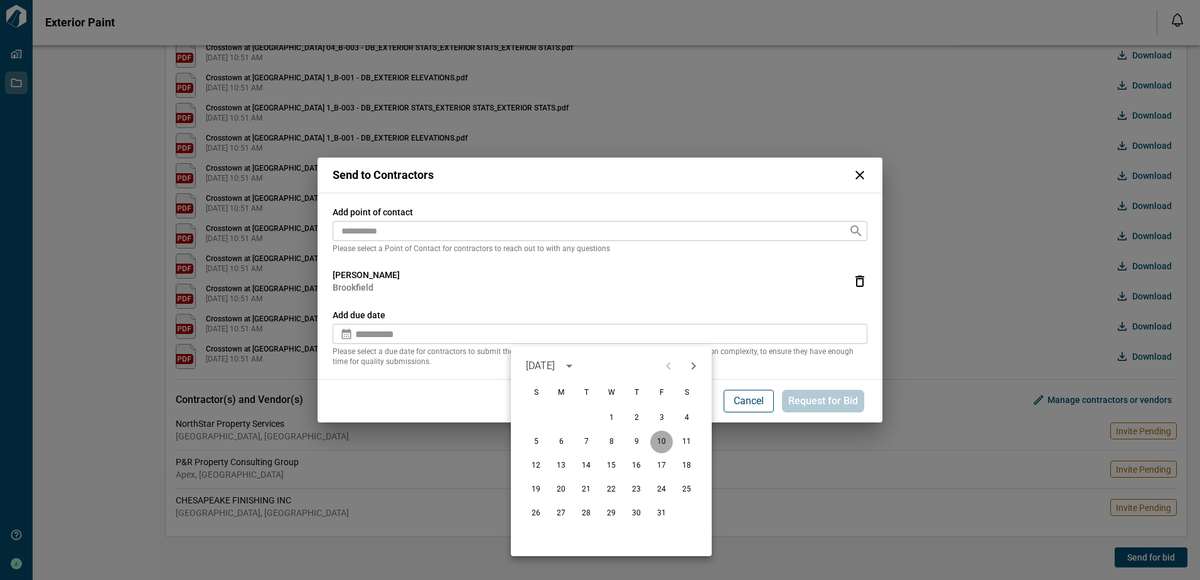
click at [664, 442] on button "10" at bounding box center [661, 442] width 23 height 23
type input "**********"
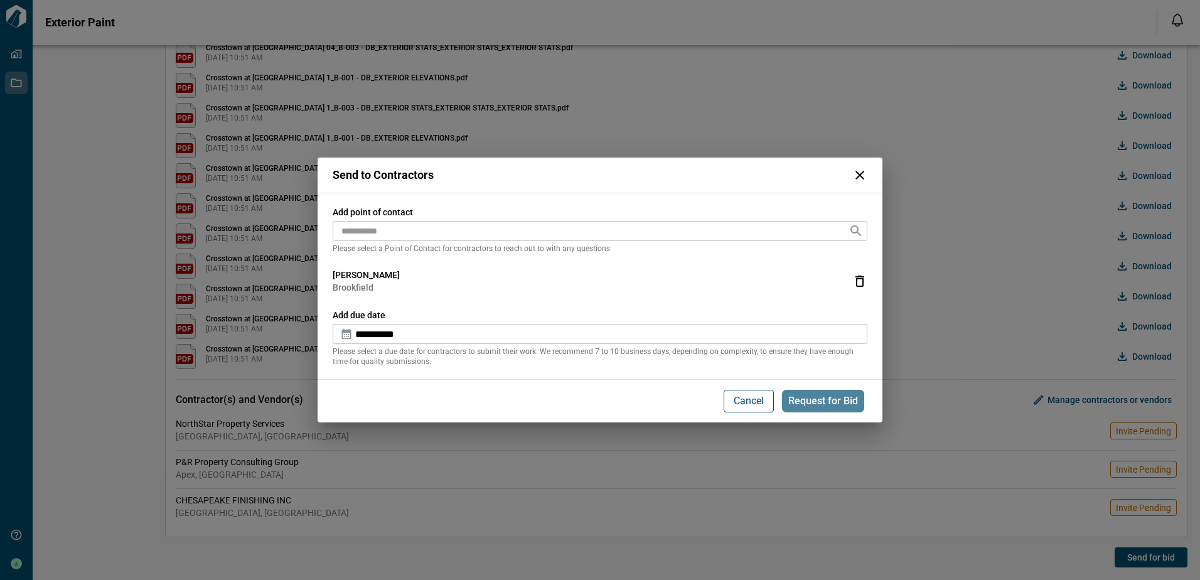
click at [815, 405] on span "Request for Bid" at bounding box center [823, 401] width 70 height 13
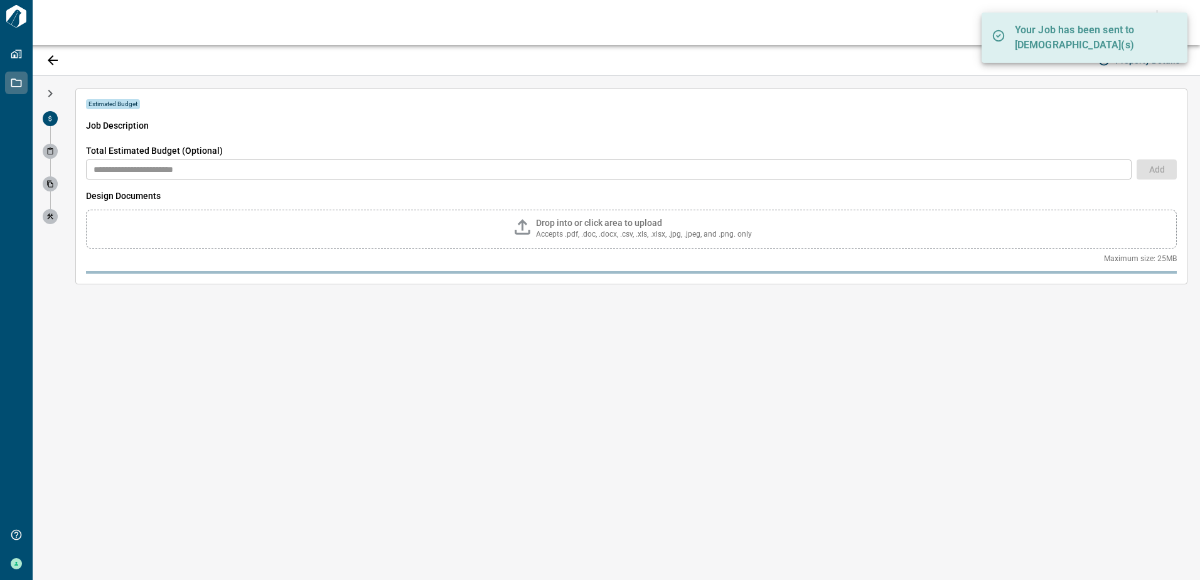
scroll to position [0, 0]
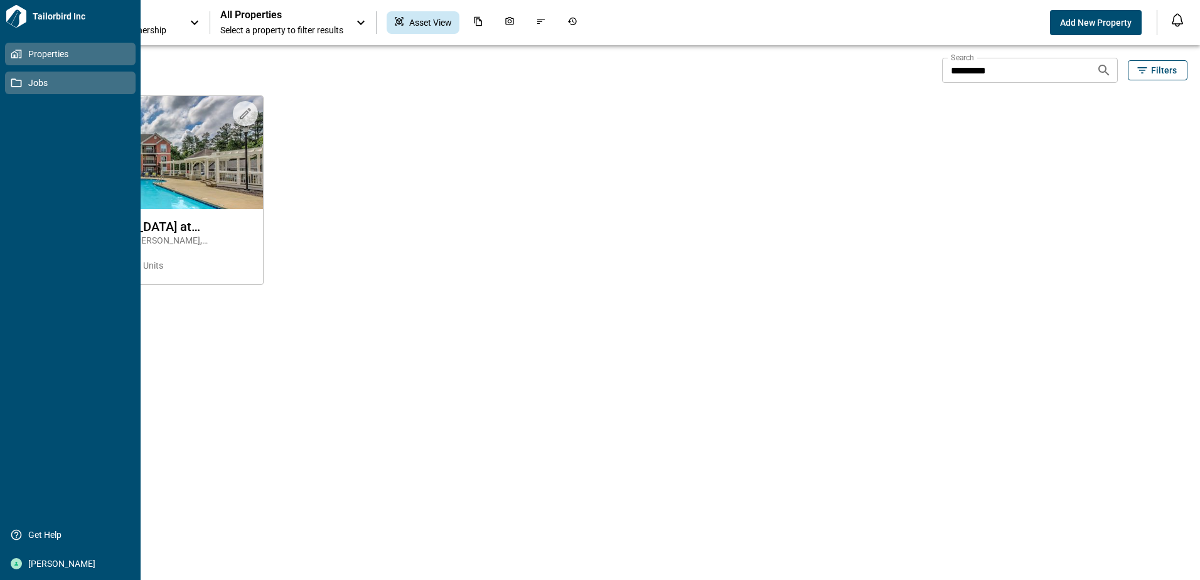
click at [14, 82] on icon at bounding box center [16, 82] width 11 height 11
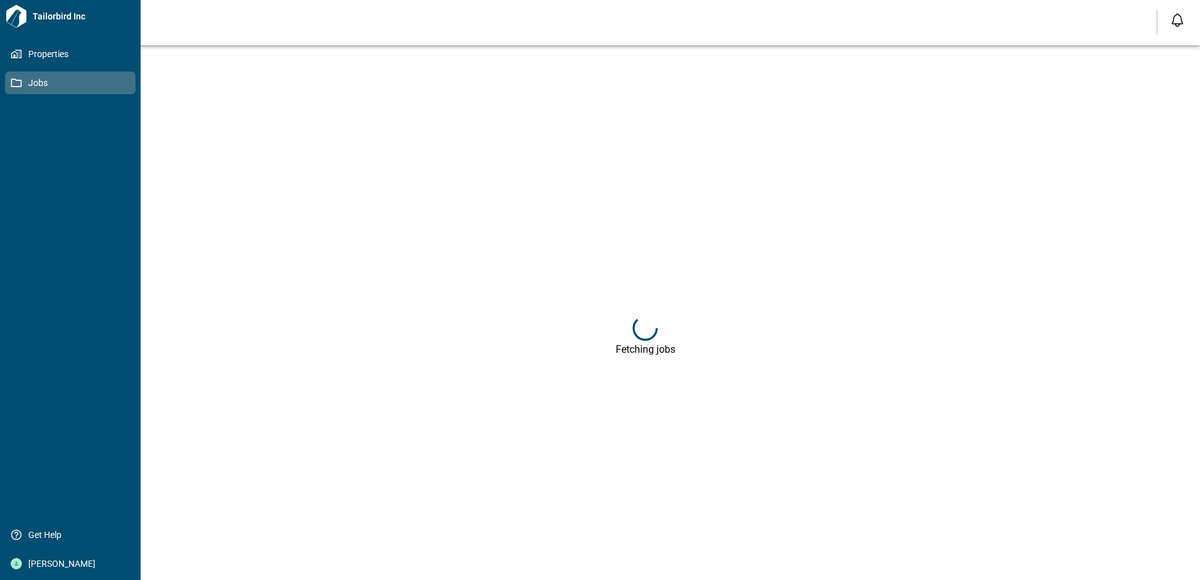
click at [36, 82] on span "Jobs" at bounding box center [73, 83] width 102 height 13
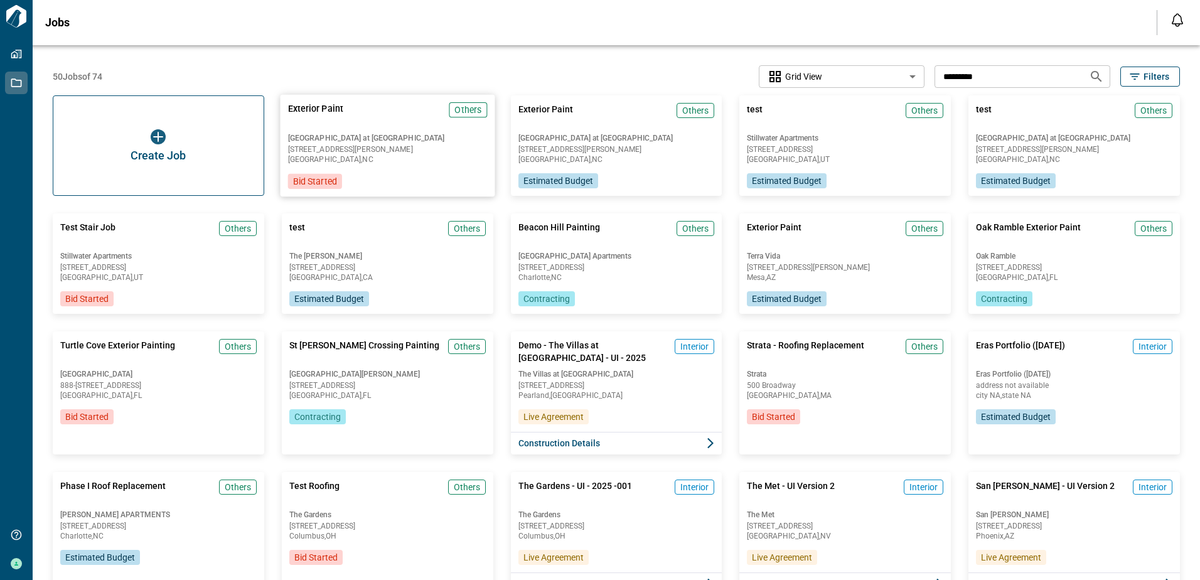
click at [355, 135] on span "[GEOGRAPHIC_DATA] at [GEOGRAPHIC_DATA]" at bounding box center [386, 138] width 199 height 10
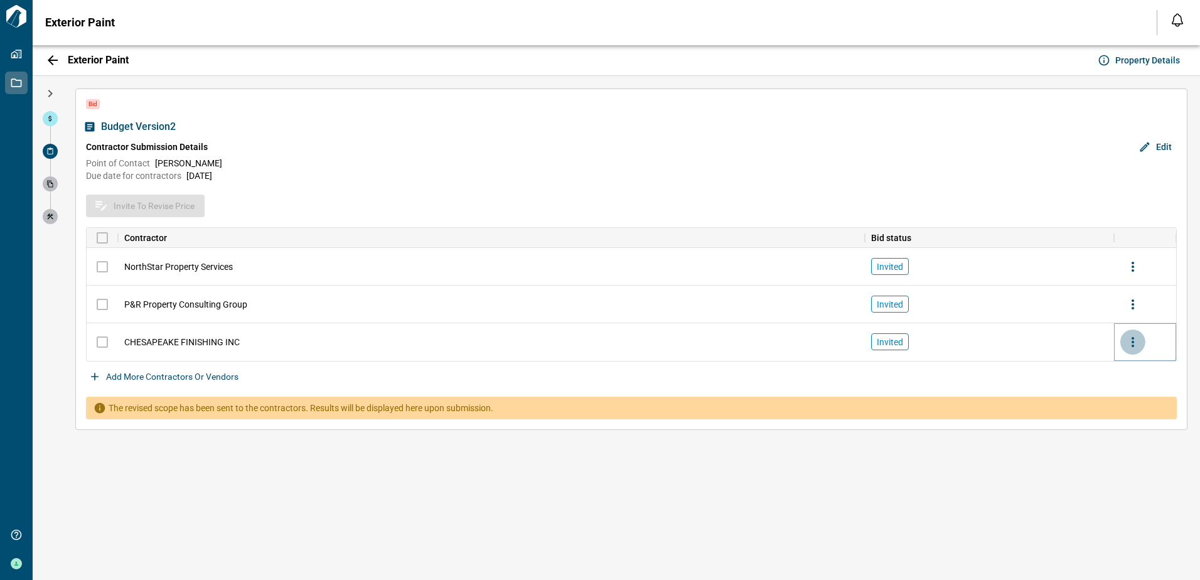
click at [1137, 341] on icon "more" at bounding box center [1132, 342] width 15 height 15
click at [1014, 504] on div at bounding box center [600, 290] width 1200 height 580
